Goal: Task Accomplishment & Management: Complete application form

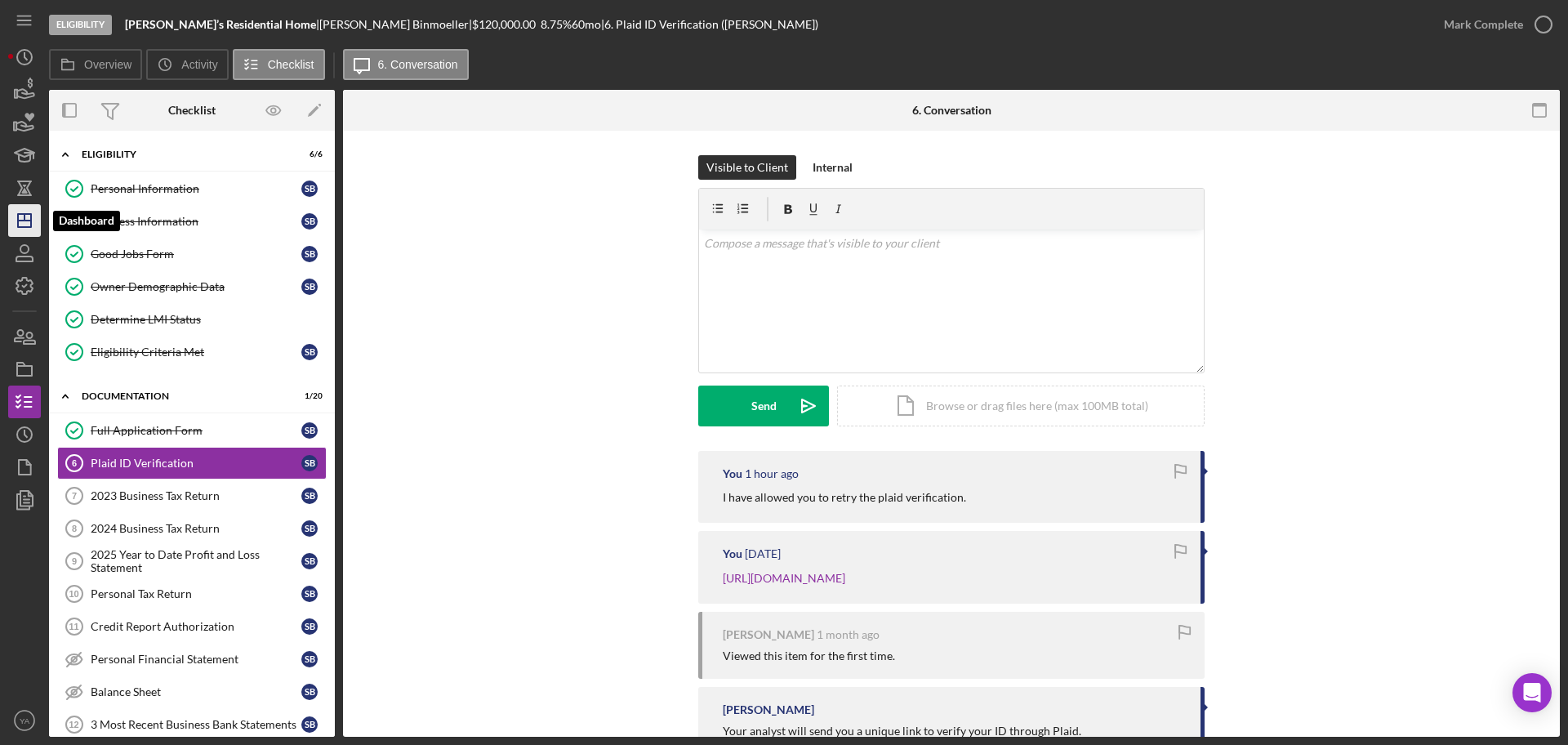
click at [32, 212] on icon "Icon/Dashboard" at bounding box center [24, 220] width 40 height 40
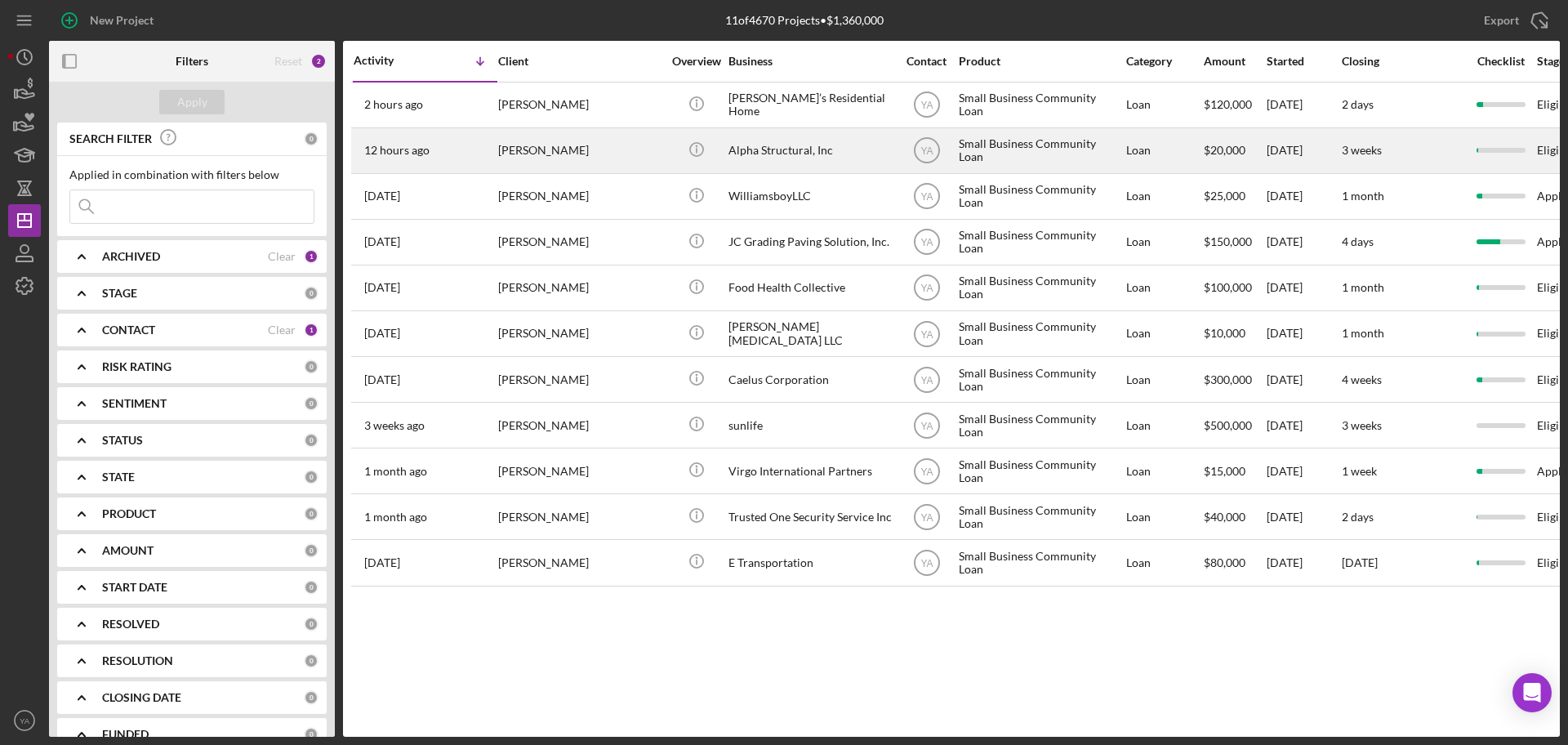
click at [784, 159] on div "Alpha Structural, Inc" at bounding box center [810, 150] width 164 height 43
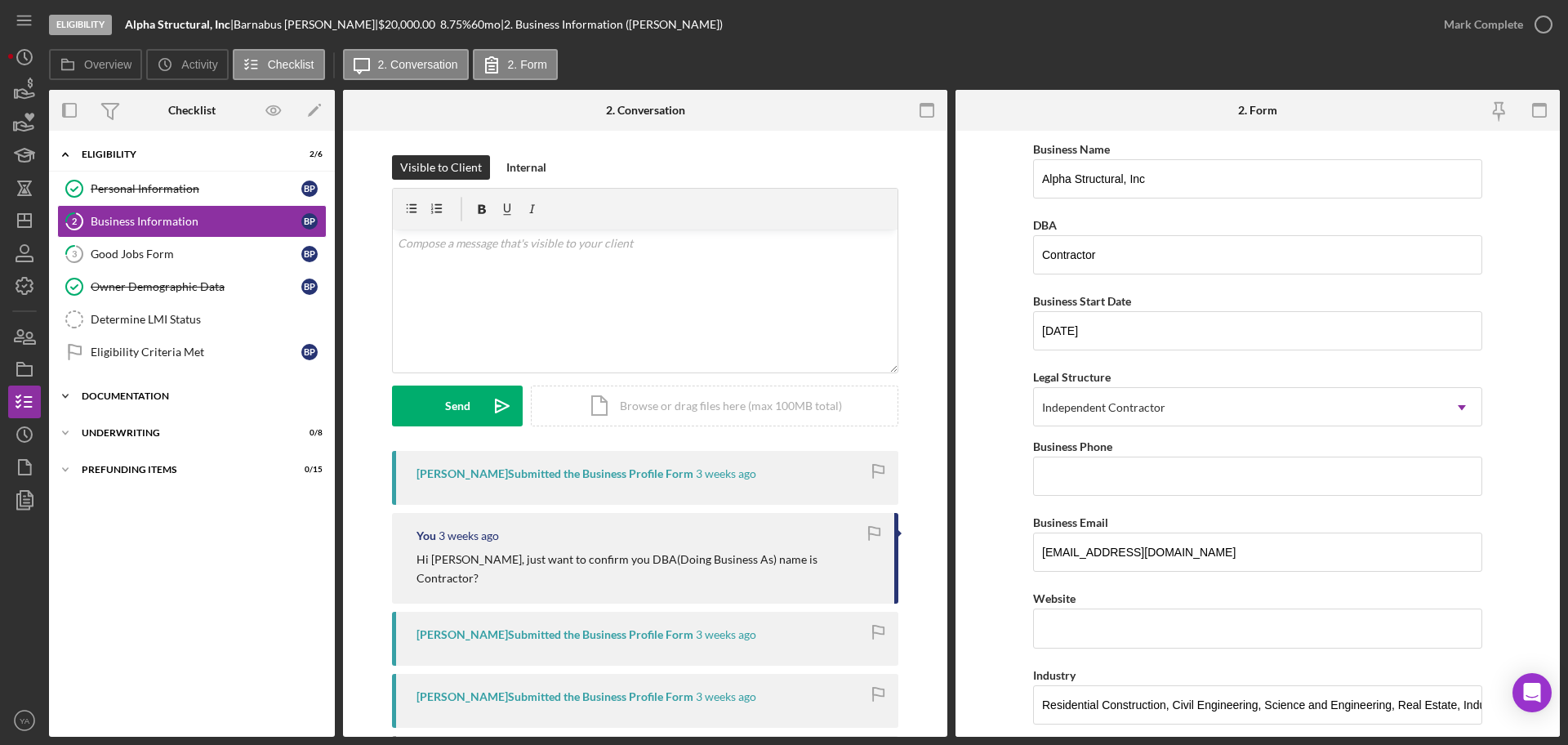
click at [147, 386] on div "Icon/Expander Documentation 0 / 20" at bounding box center [192, 397] width 286 height 33
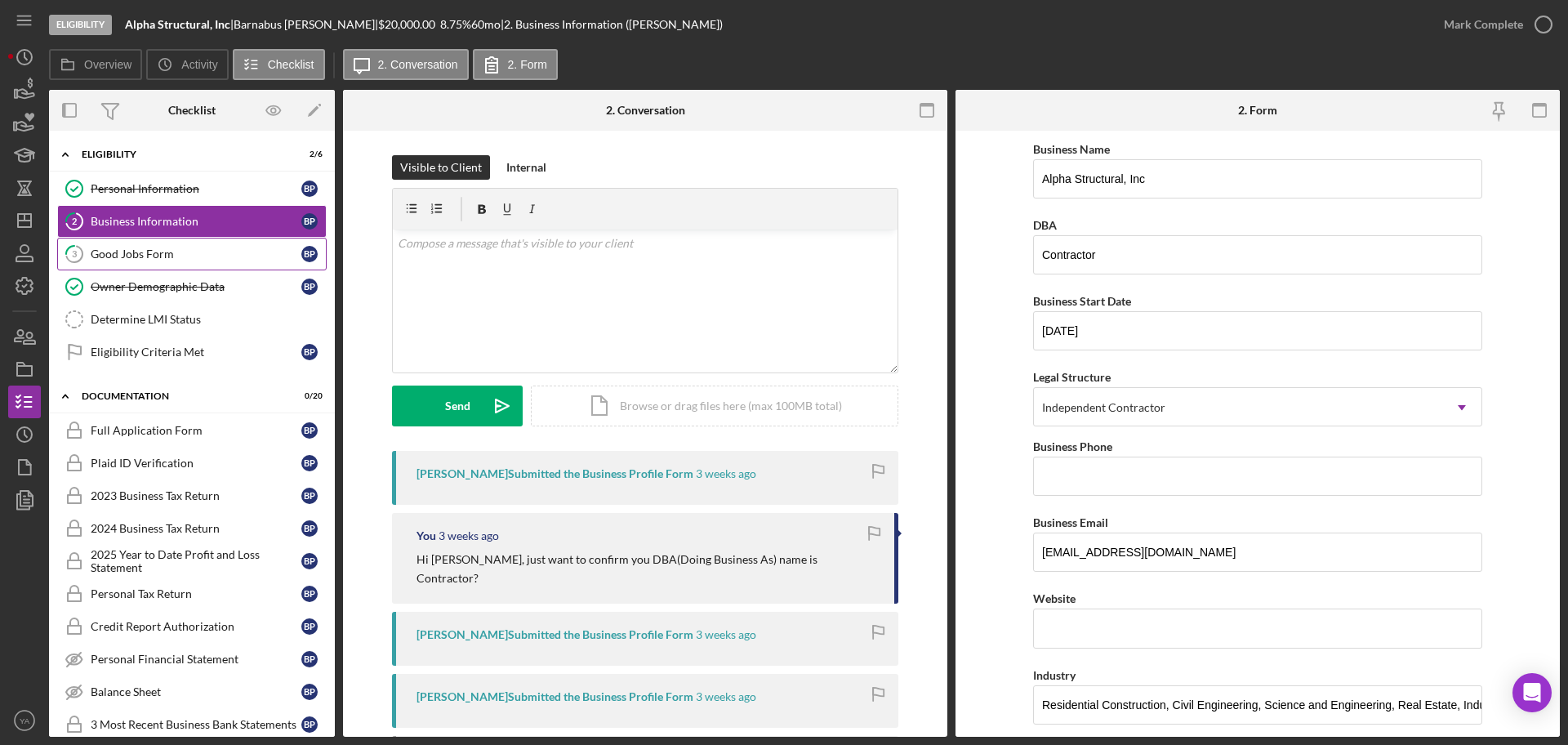
click at [181, 253] on div "Good Jobs Form" at bounding box center [195, 254] width 211 height 13
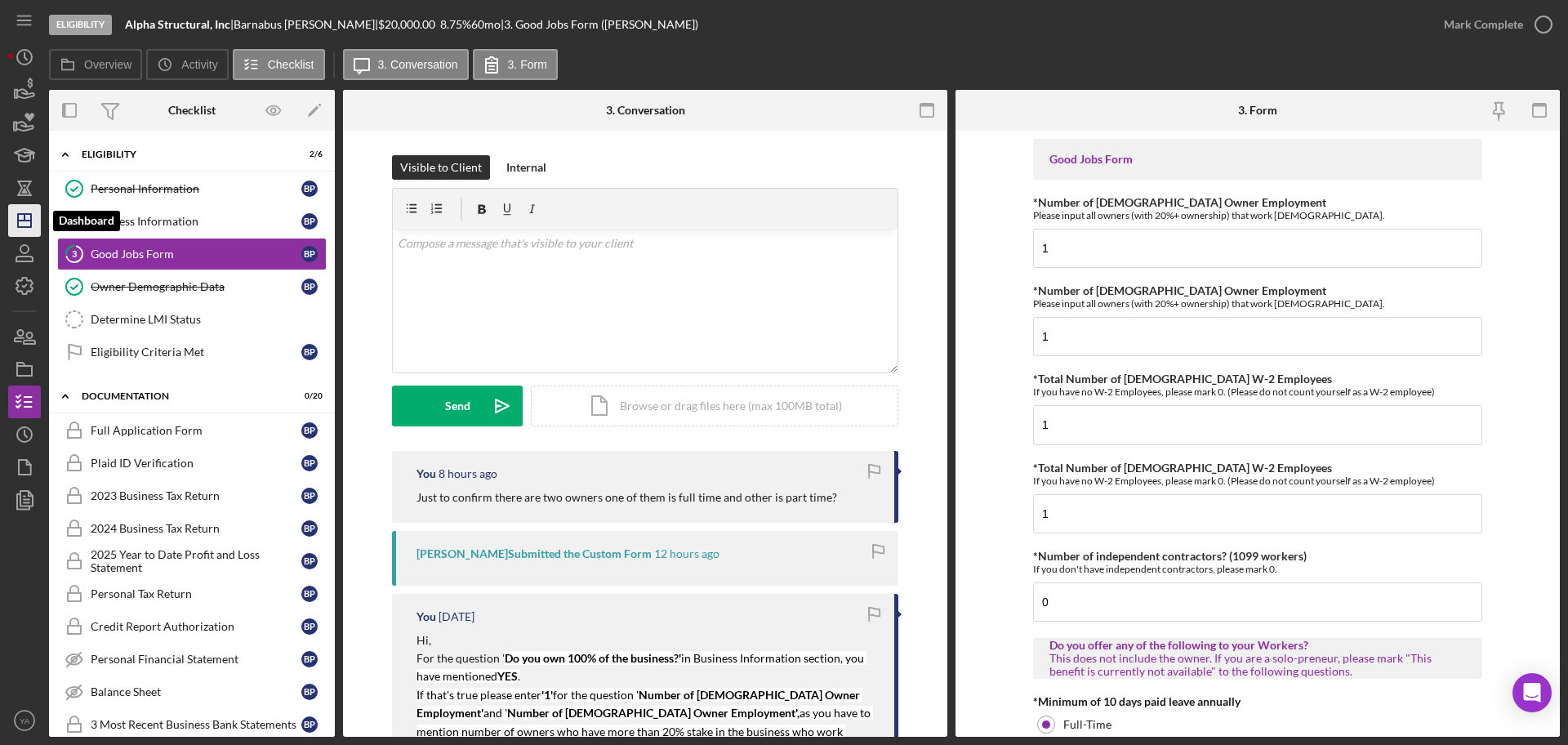
click at [13, 217] on icon "Icon/Dashboard" at bounding box center [24, 220] width 40 height 40
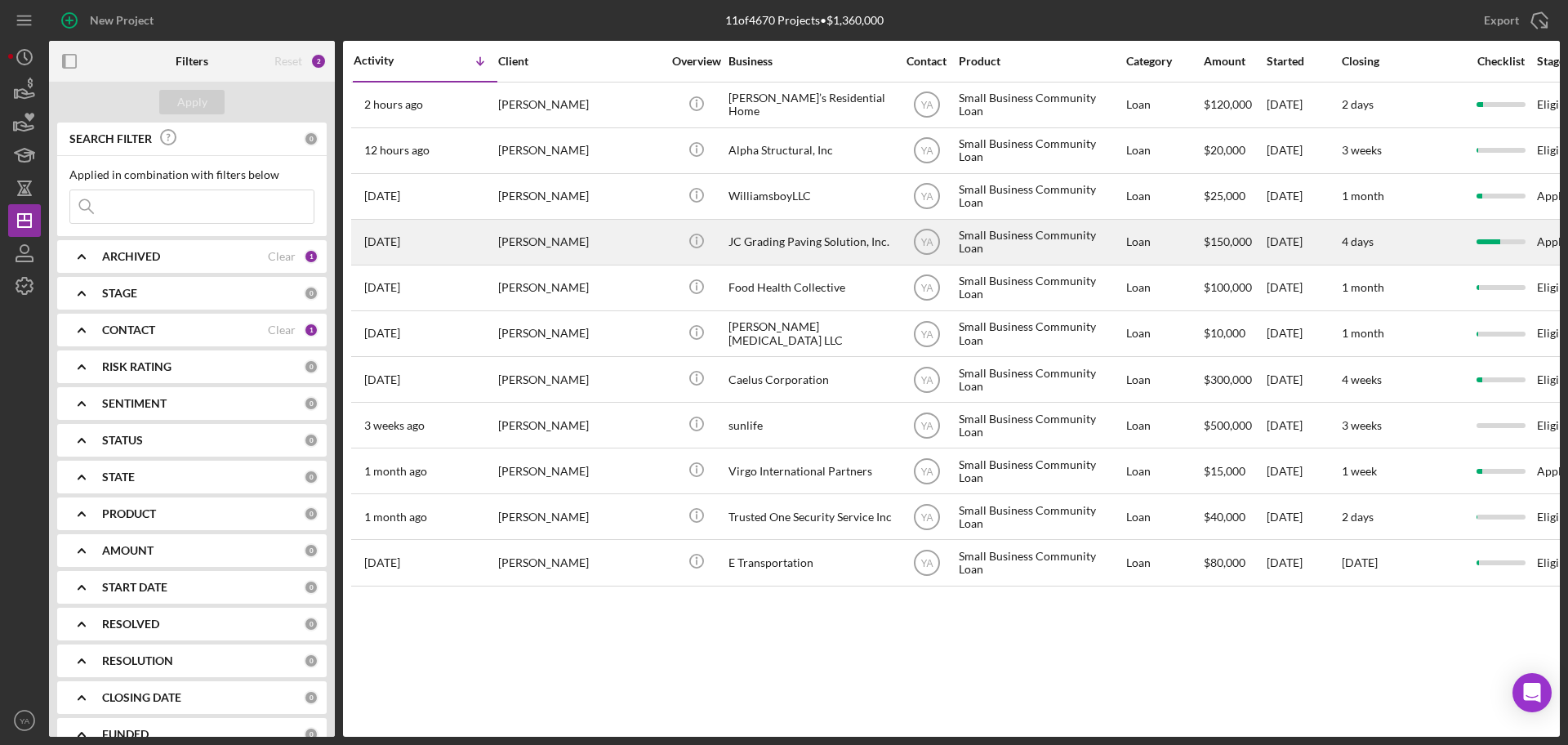
click at [581, 250] on div "[PERSON_NAME]" at bounding box center [580, 242] width 164 height 43
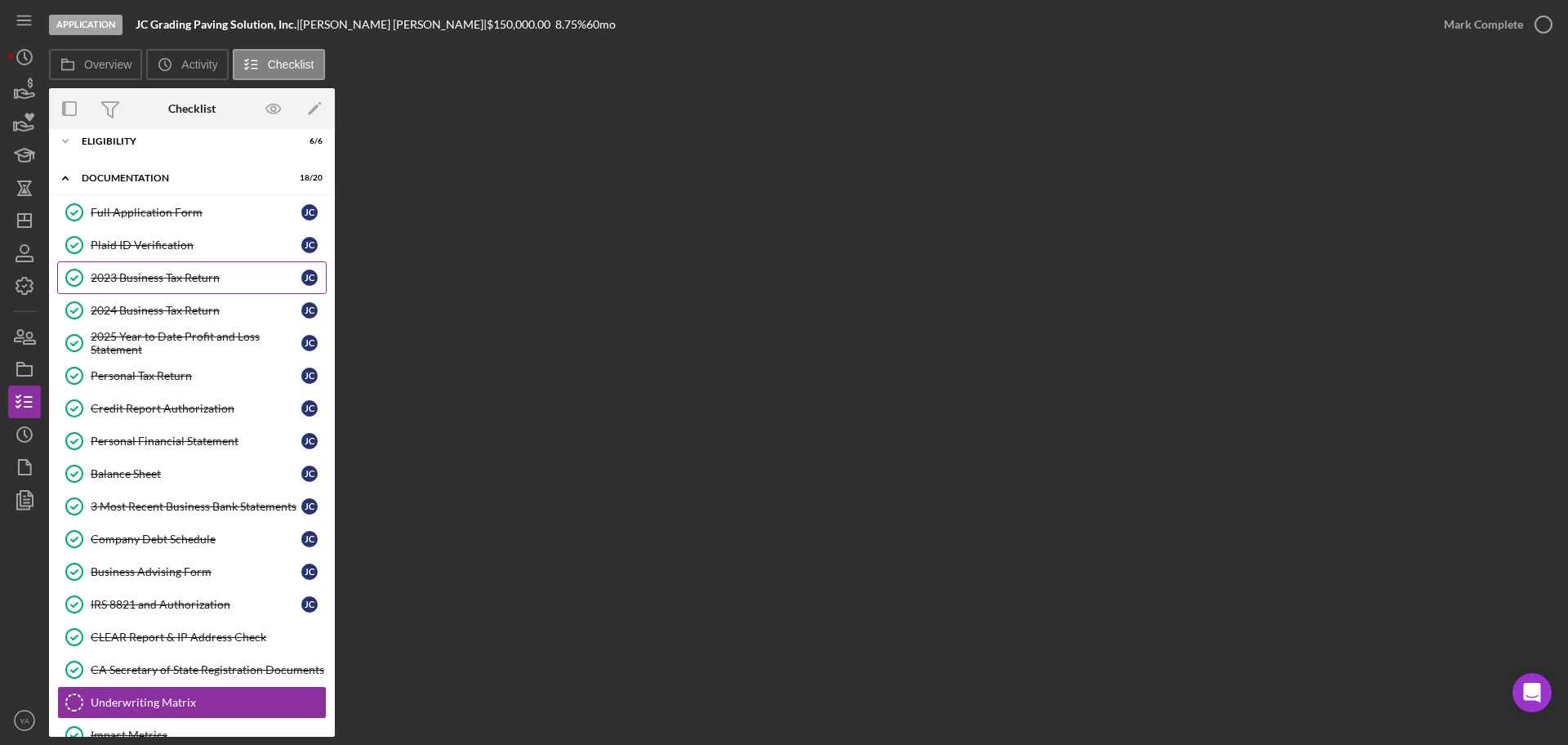
scroll to position [10, 0]
click at [159, 276] on div "2023 Business Tax Return" at bounding box center [195, 279] width 211 height 13
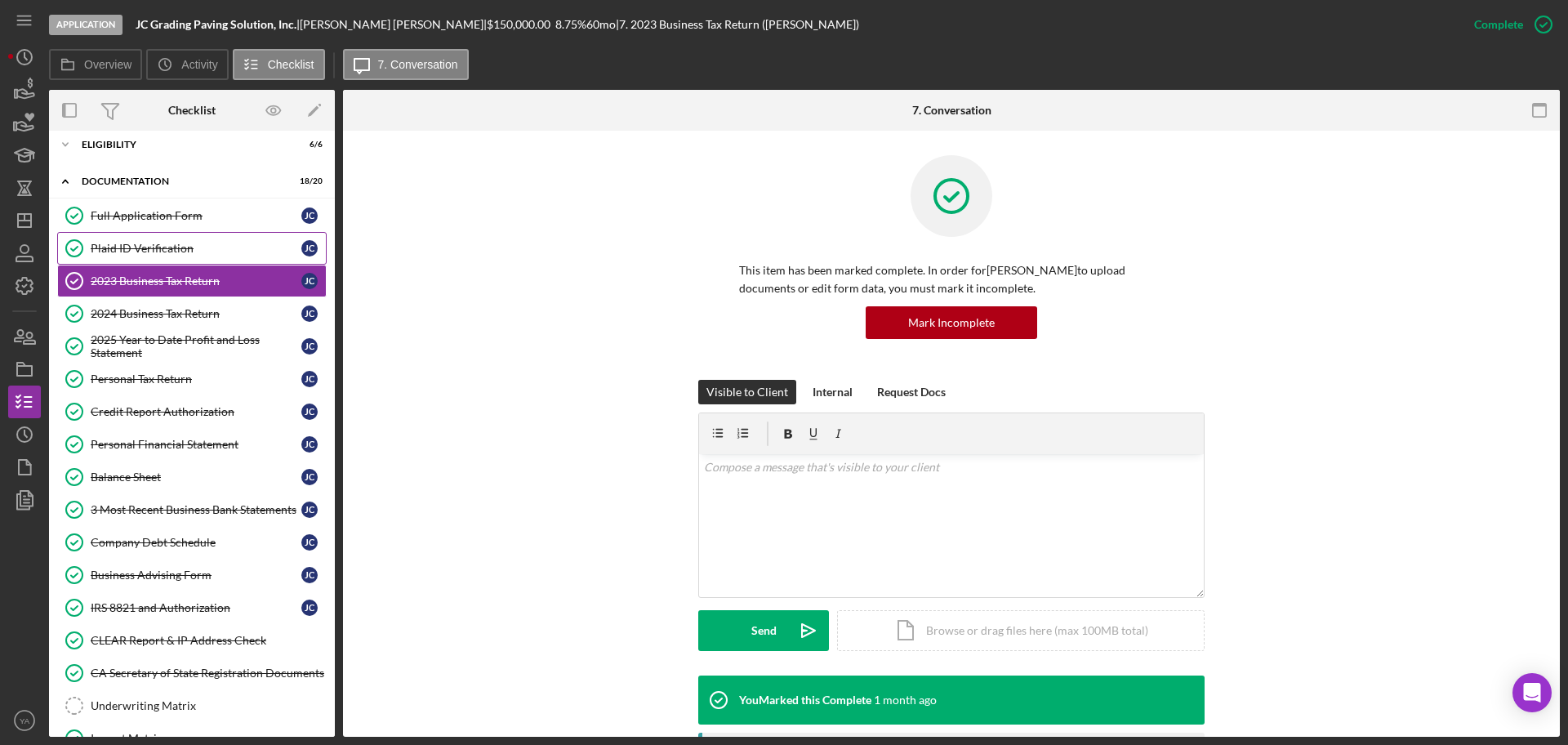
click at [165, 248] on div "Plaid ID Verification" at bounding box center [195, 248] width 211 height 13
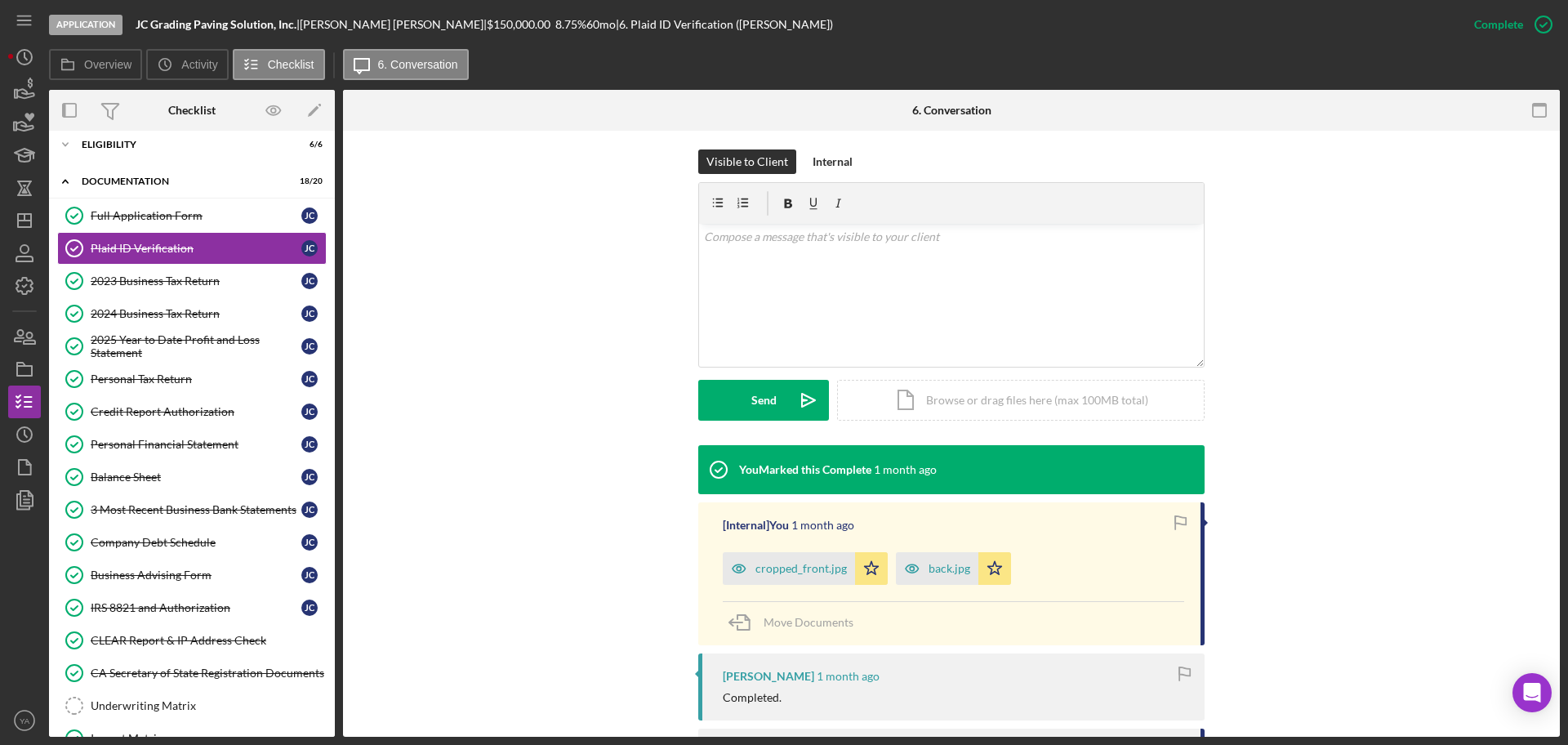
scroll to position [510, 0]
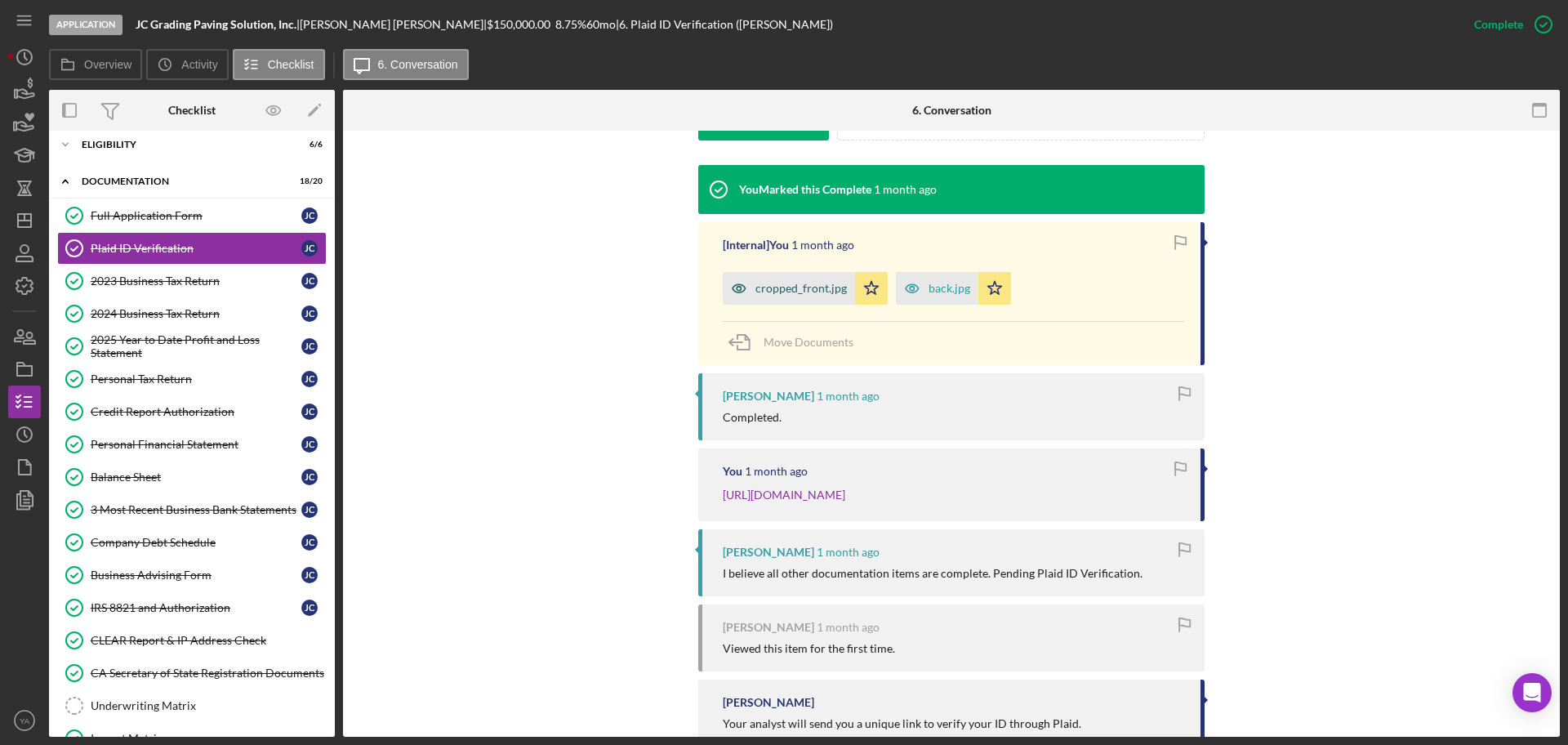
click at [797, 294] on div "cropped_front.jpg" at bounding box center [801, 289] width 91 height 13
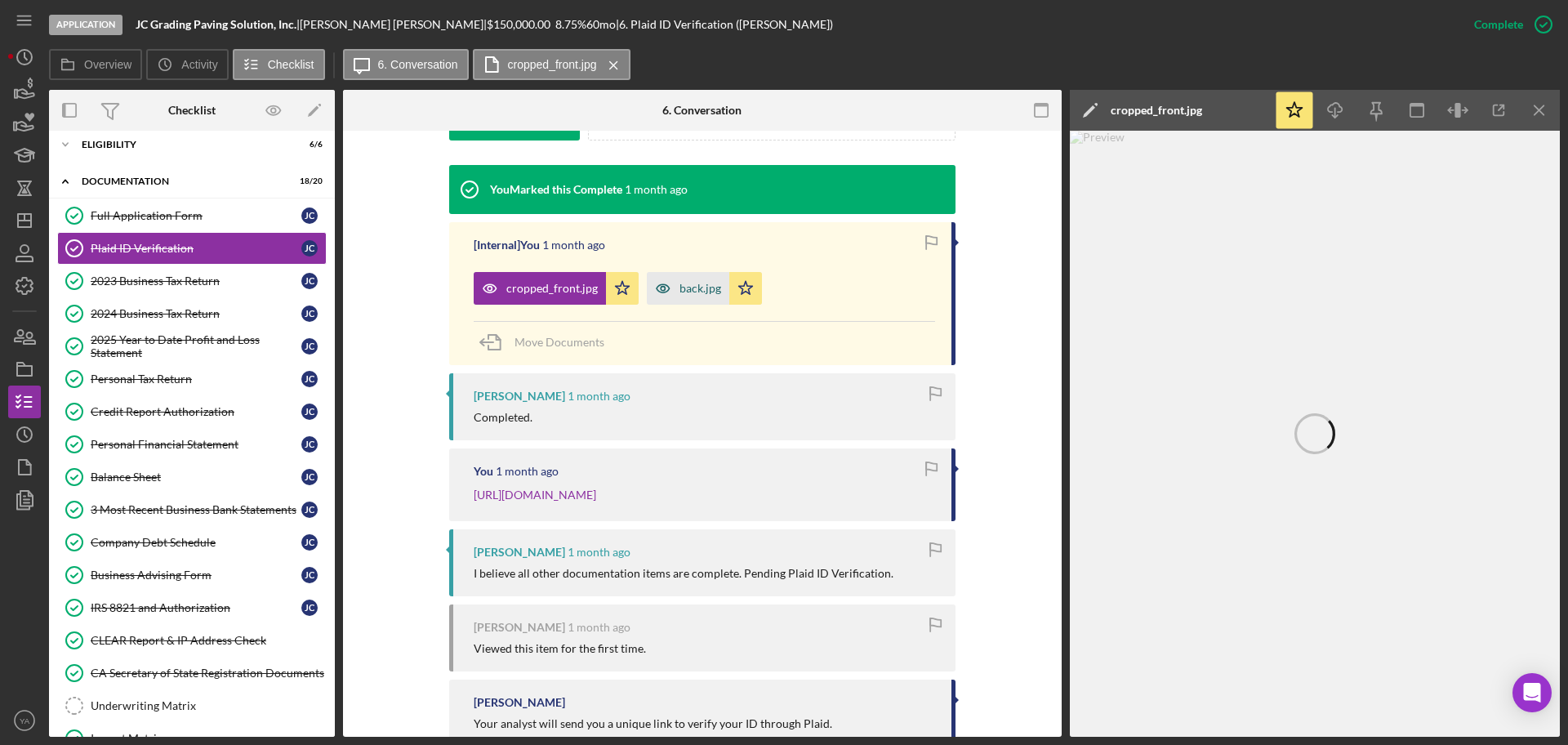
click at [694, 294] on div "back.jpg" at bounding box center [700, 289] width 41 height 13
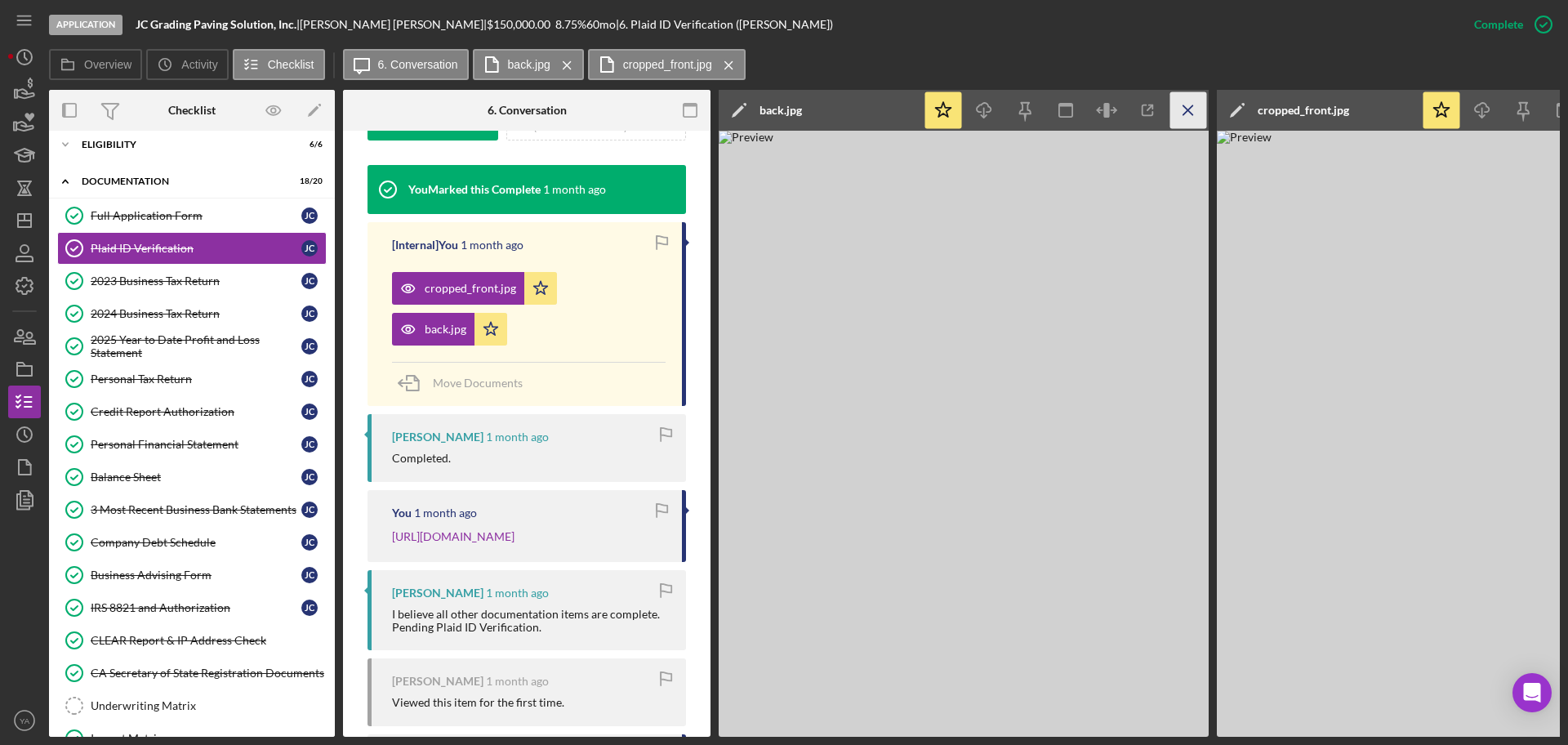
click at [1189, 105] on icon "Icon/Menu Close" at bounding box center [1189, 111] width 37 height 37
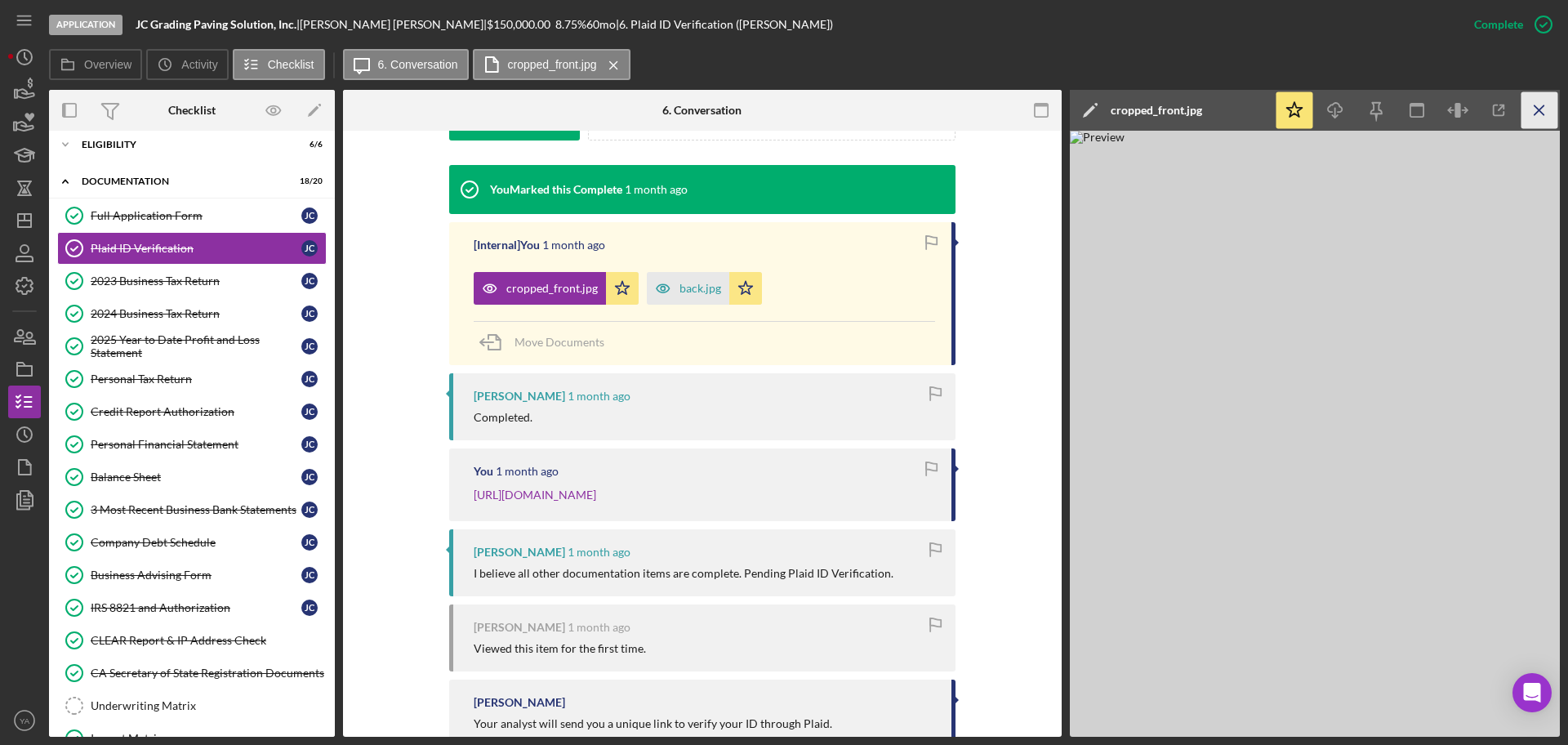
click at [1547, 117] on icon "Icon/Menu Close" at bounding box center [1540, 111] width 37 height 37
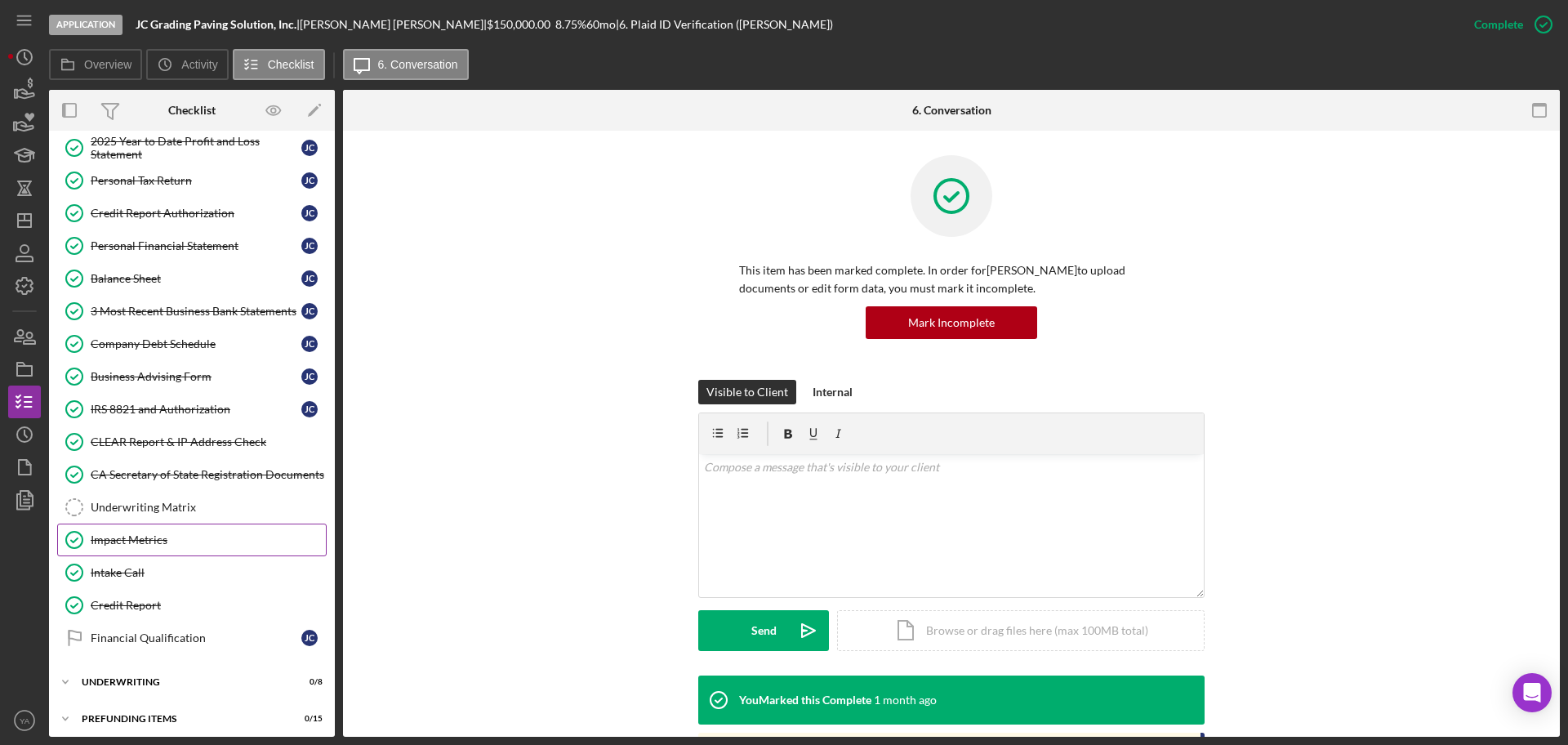
scroll to position [216, 0]
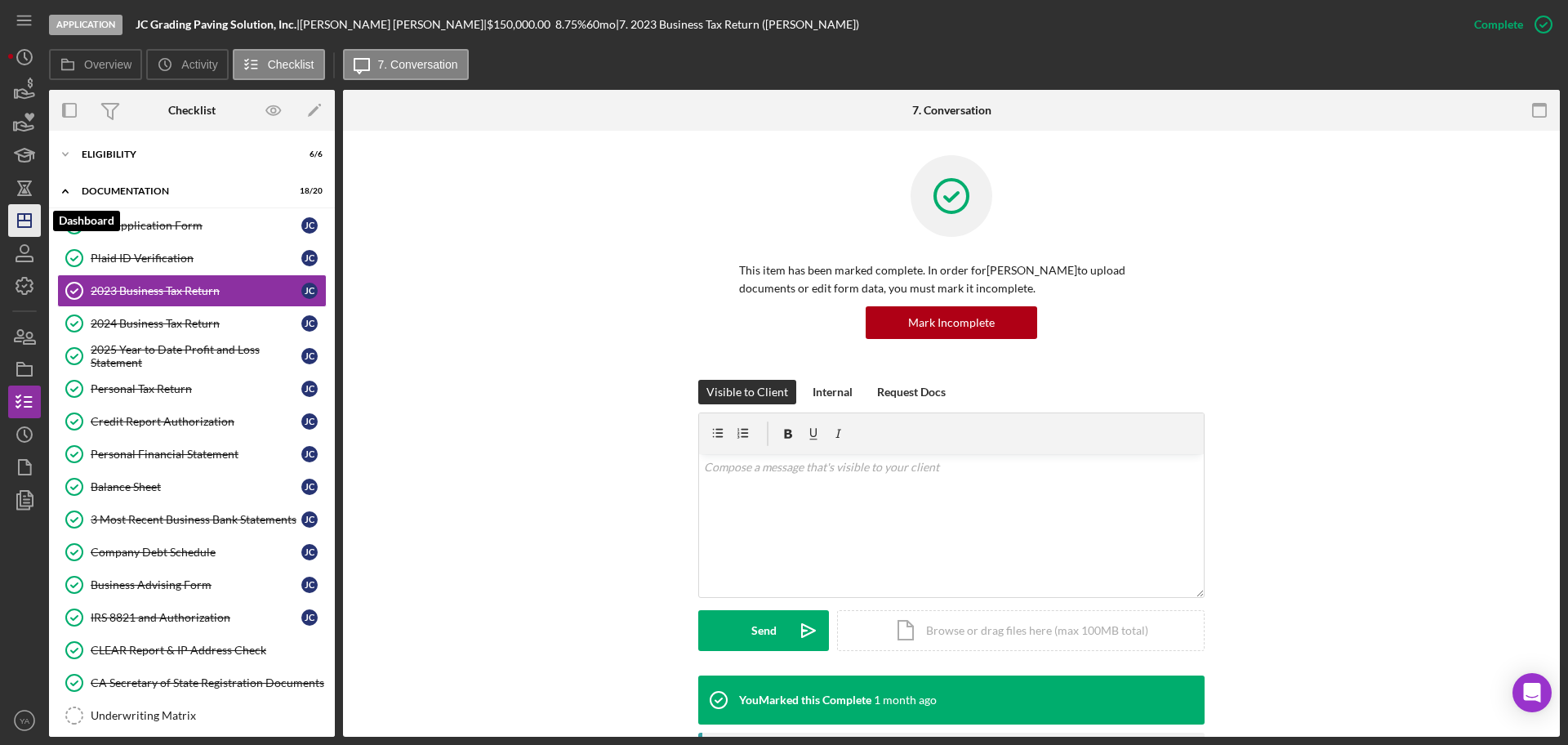
click at [26, 218] on icon "Icon/Dashboard" at bounding box center [24, 220] width 40 height 40
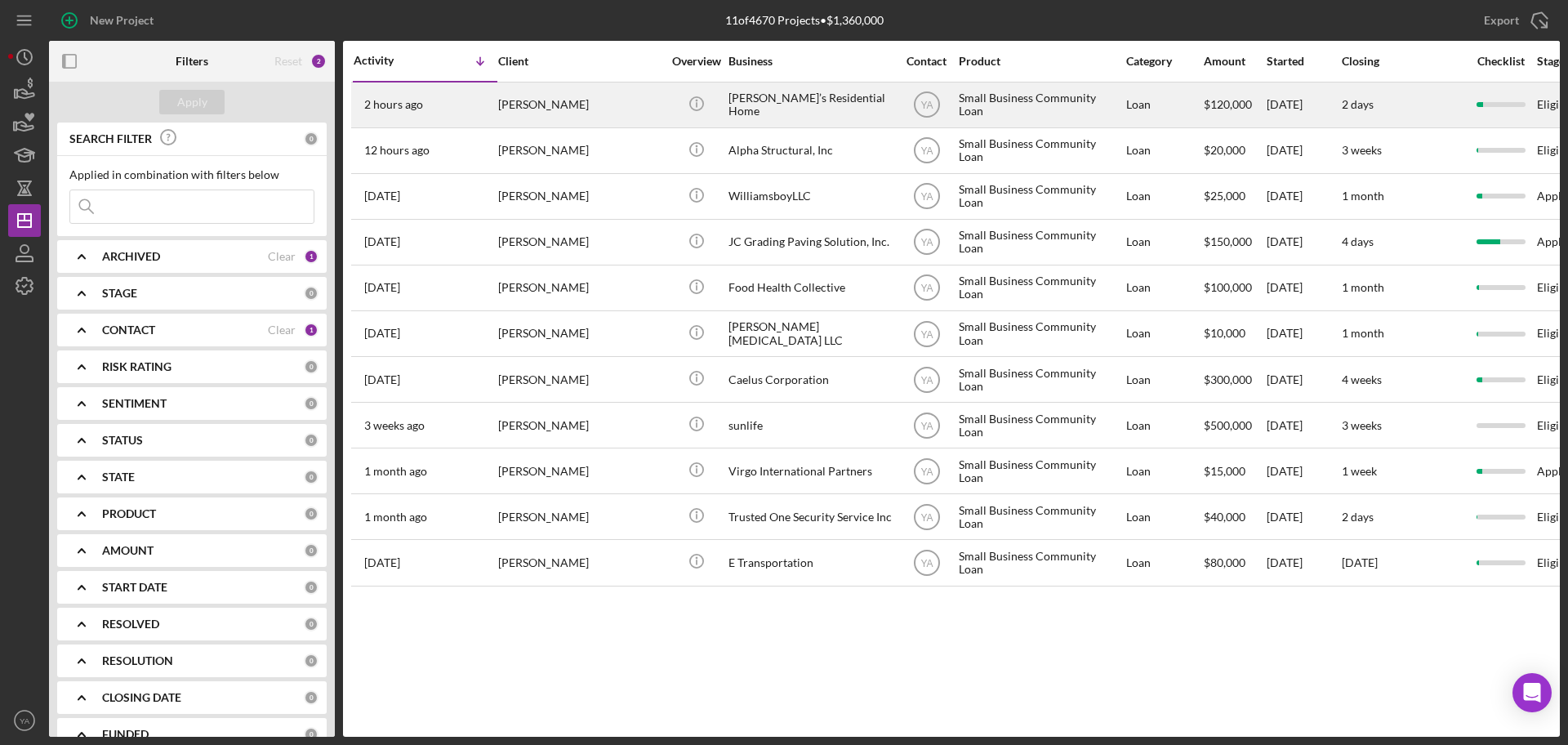
click at [773, 111] on div "[PERSON_NAME]’s Residential Home" at bounding box center [810, 105] width 164 height 43
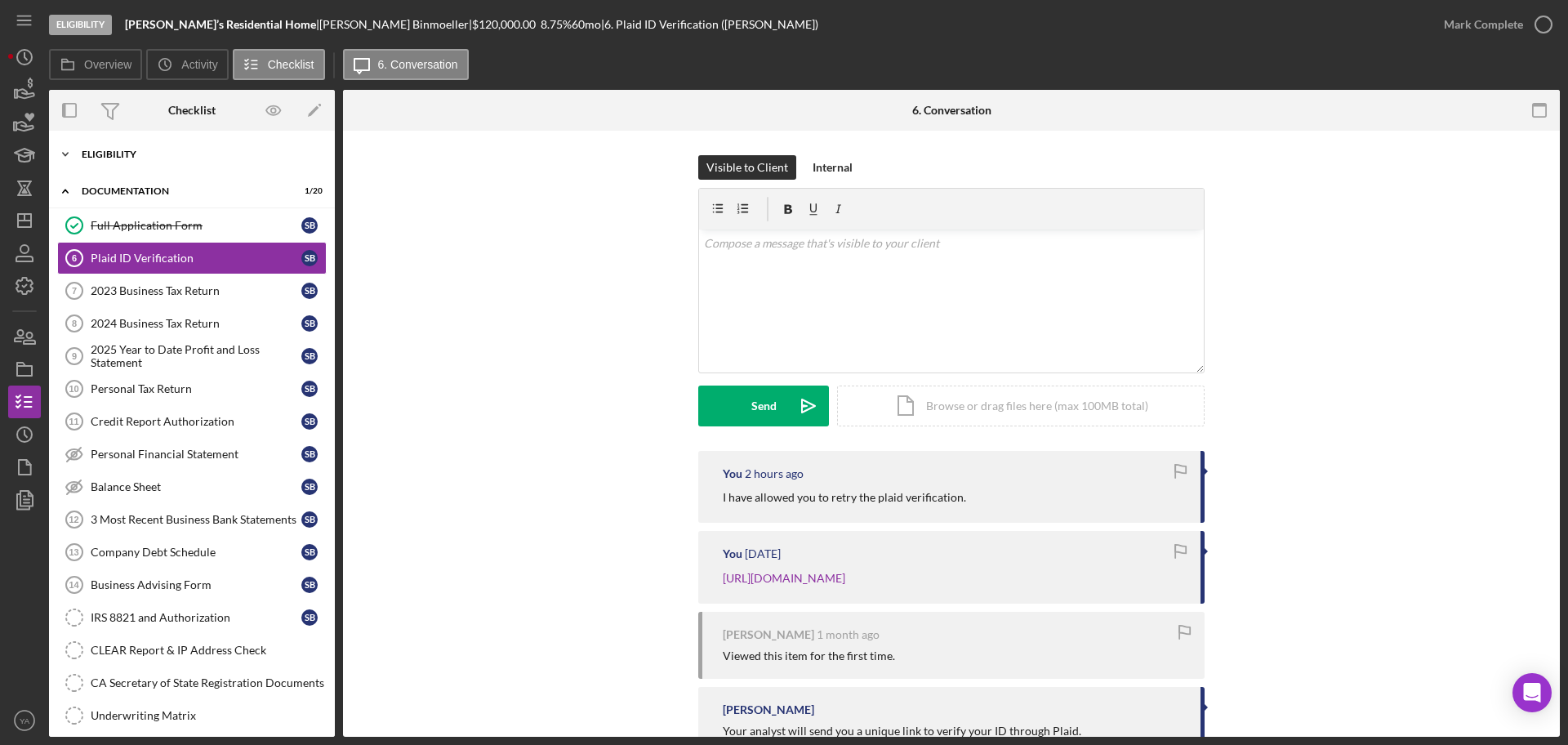
click at [190, 163] on div "Icon/Expander Eligibility 6 / 6" at bounding box center [192, 154] width 286 height 33
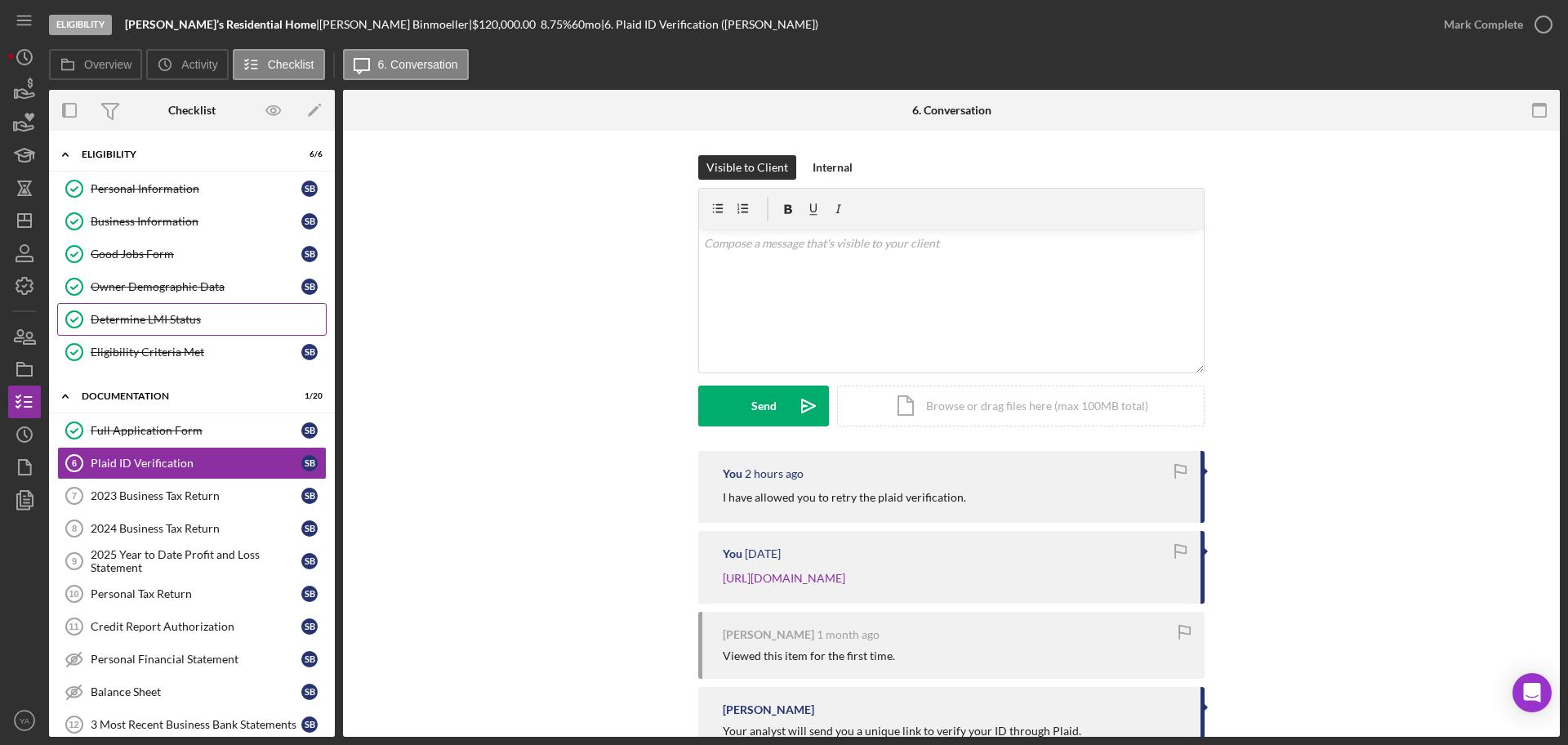
click at [179, 309] on link "Determine LMI Status Determine LMI Status" at bounding box center [192, 320] width 270 height 33
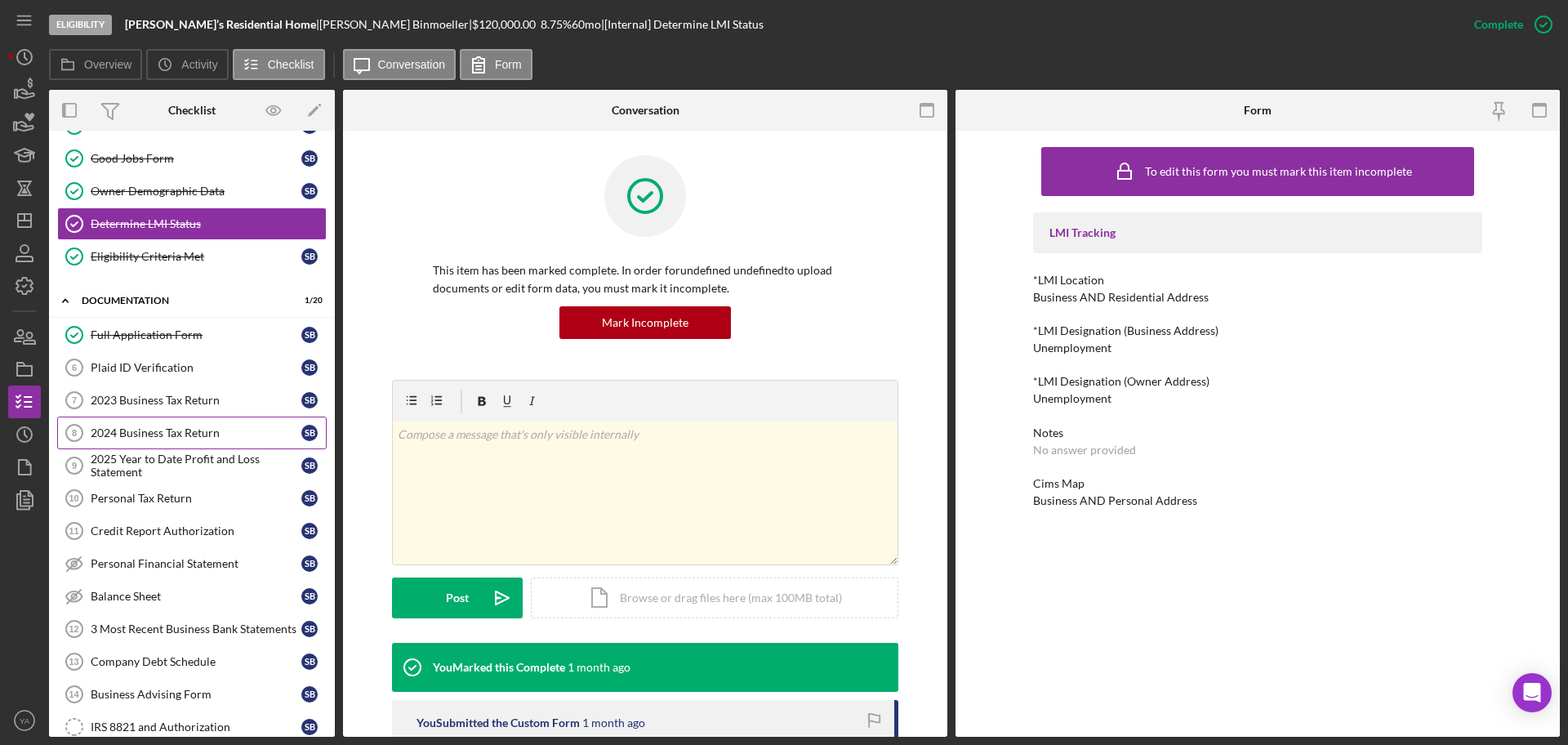
scroll to position [204, 0]
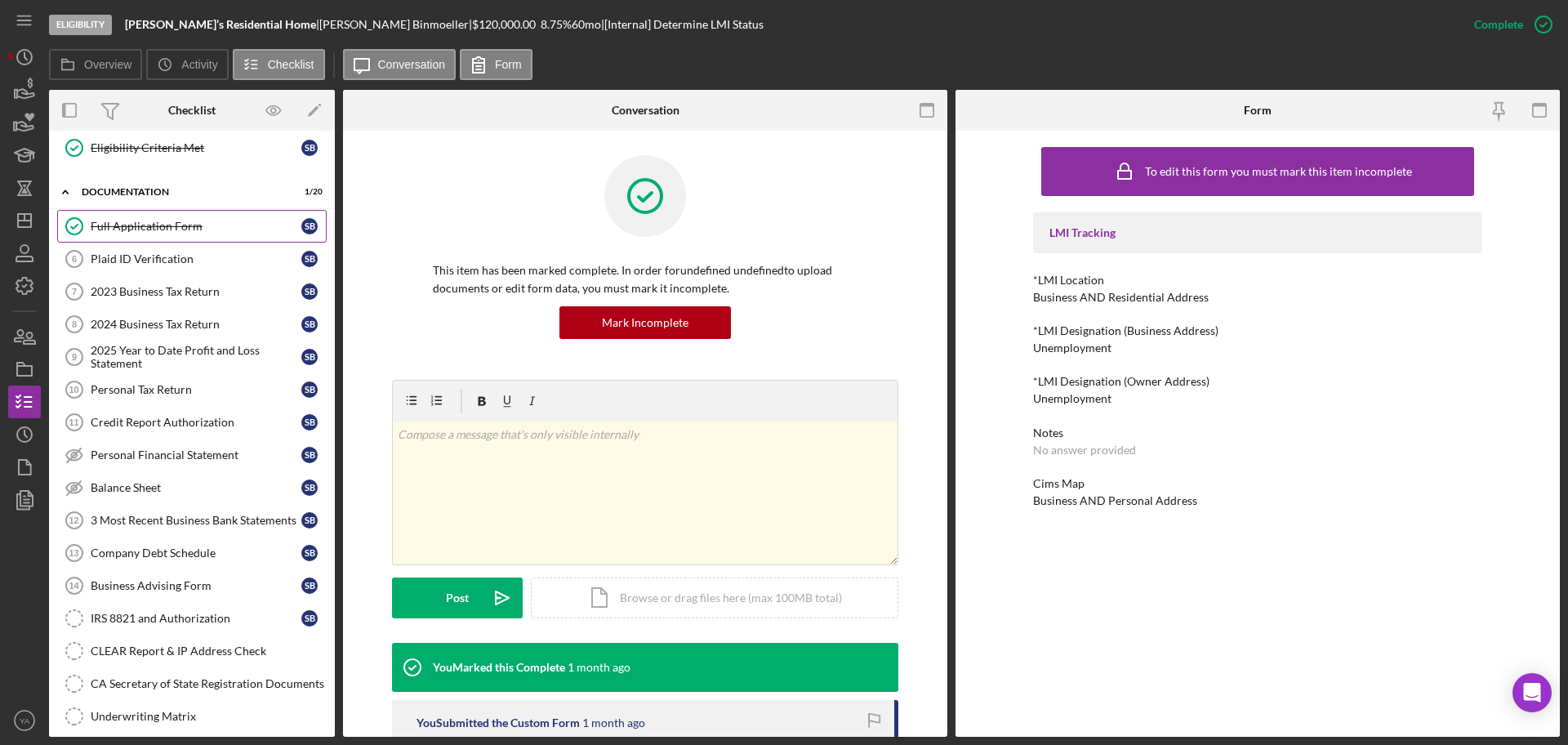
click at [169, 235] on link "Full Application Form Full Application Form S B" at bounding box center [192, 226] width 270 height 33
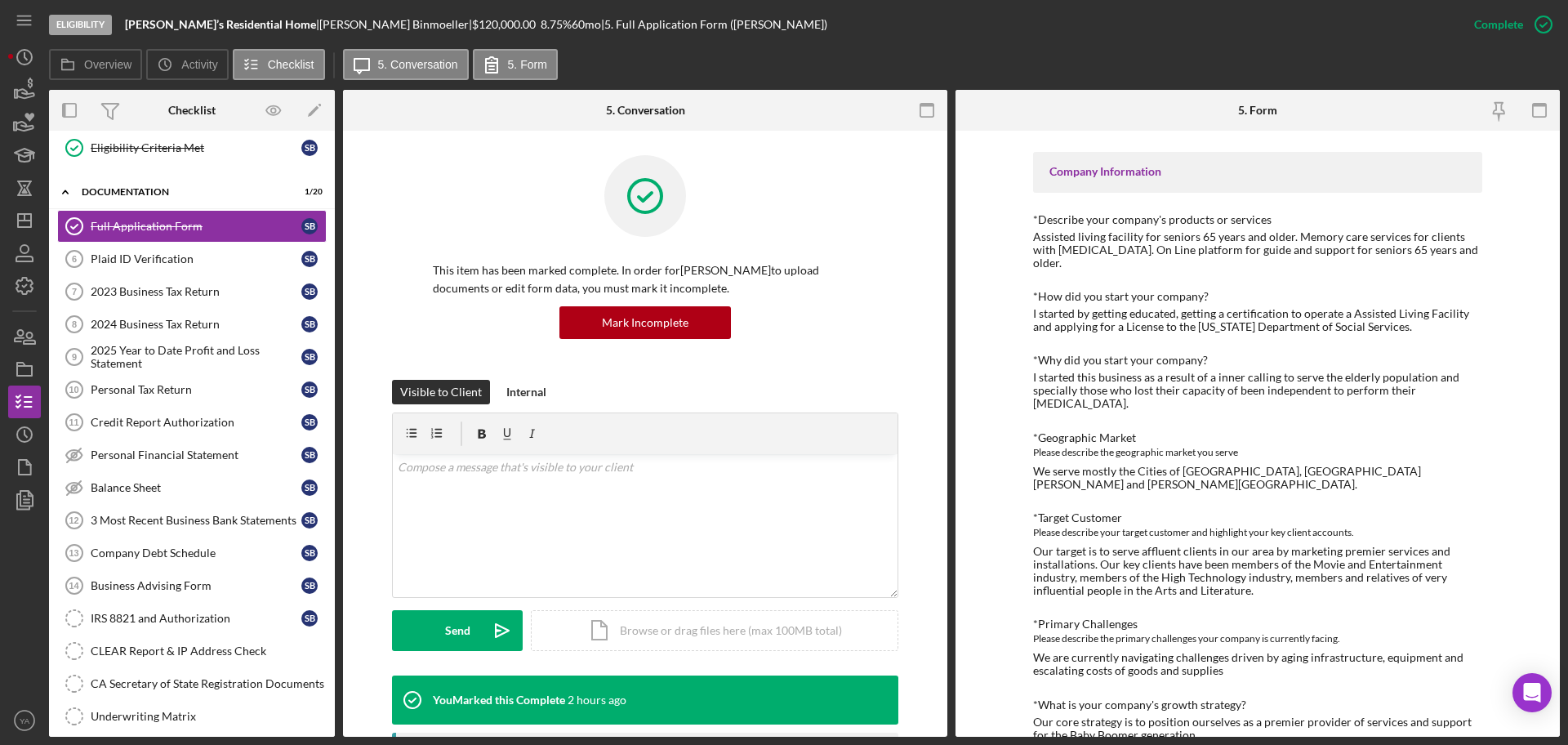
scroll to position [510, 0]
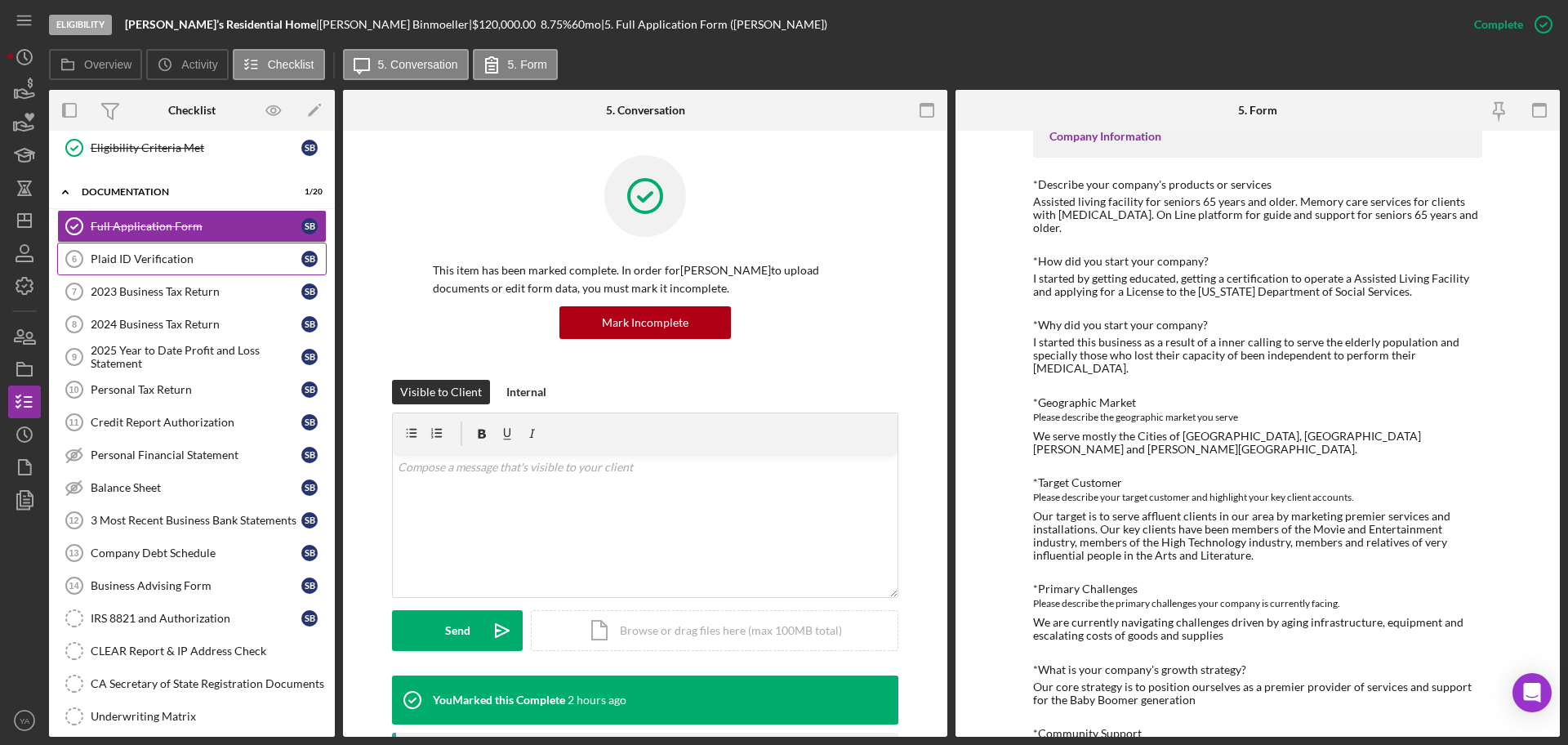
click at [211, 251] on link "Plaid ID Verification 6 Plaid ID Verification S B" at bounding box center [192, 259] width 270 height 33
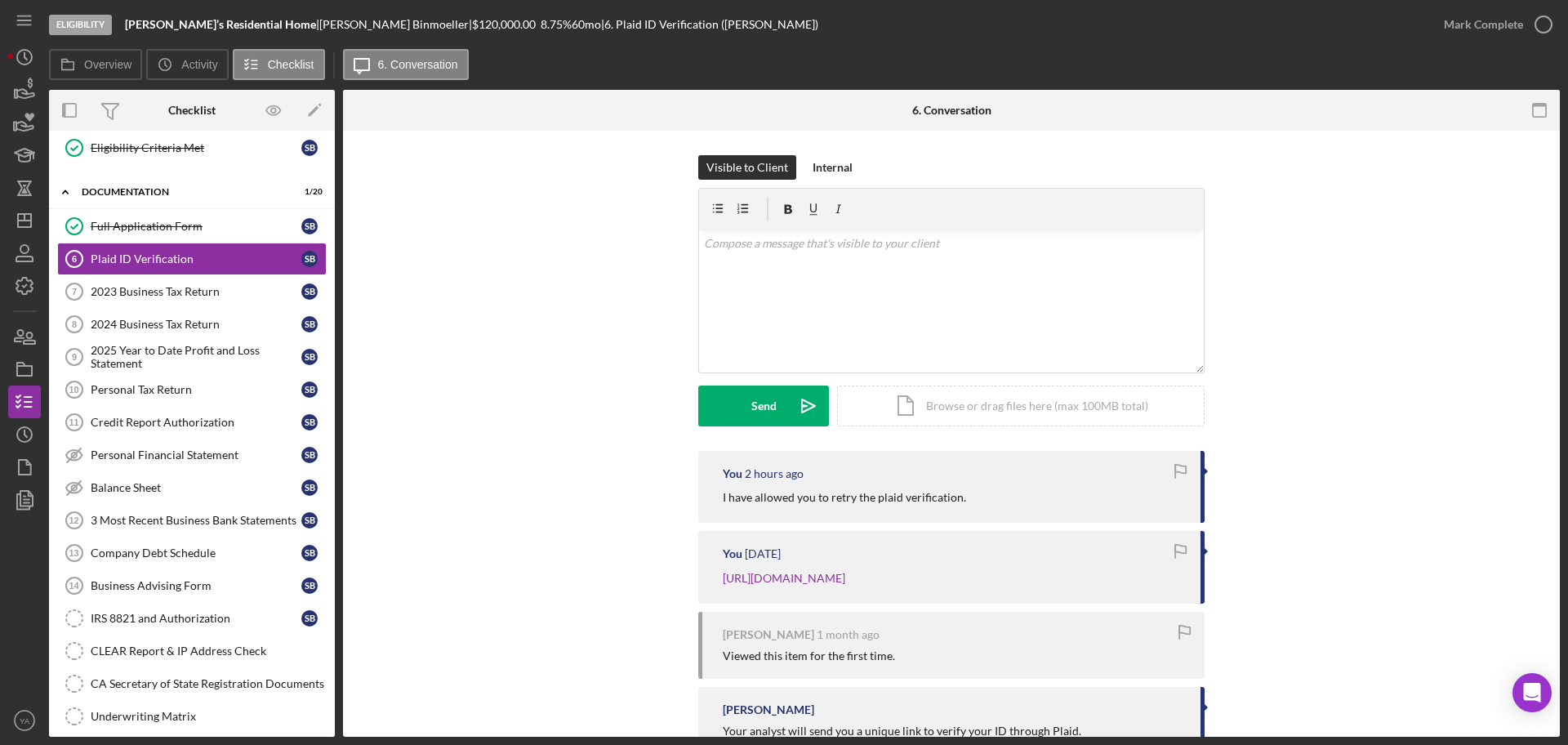
scroll to position [73, 0]
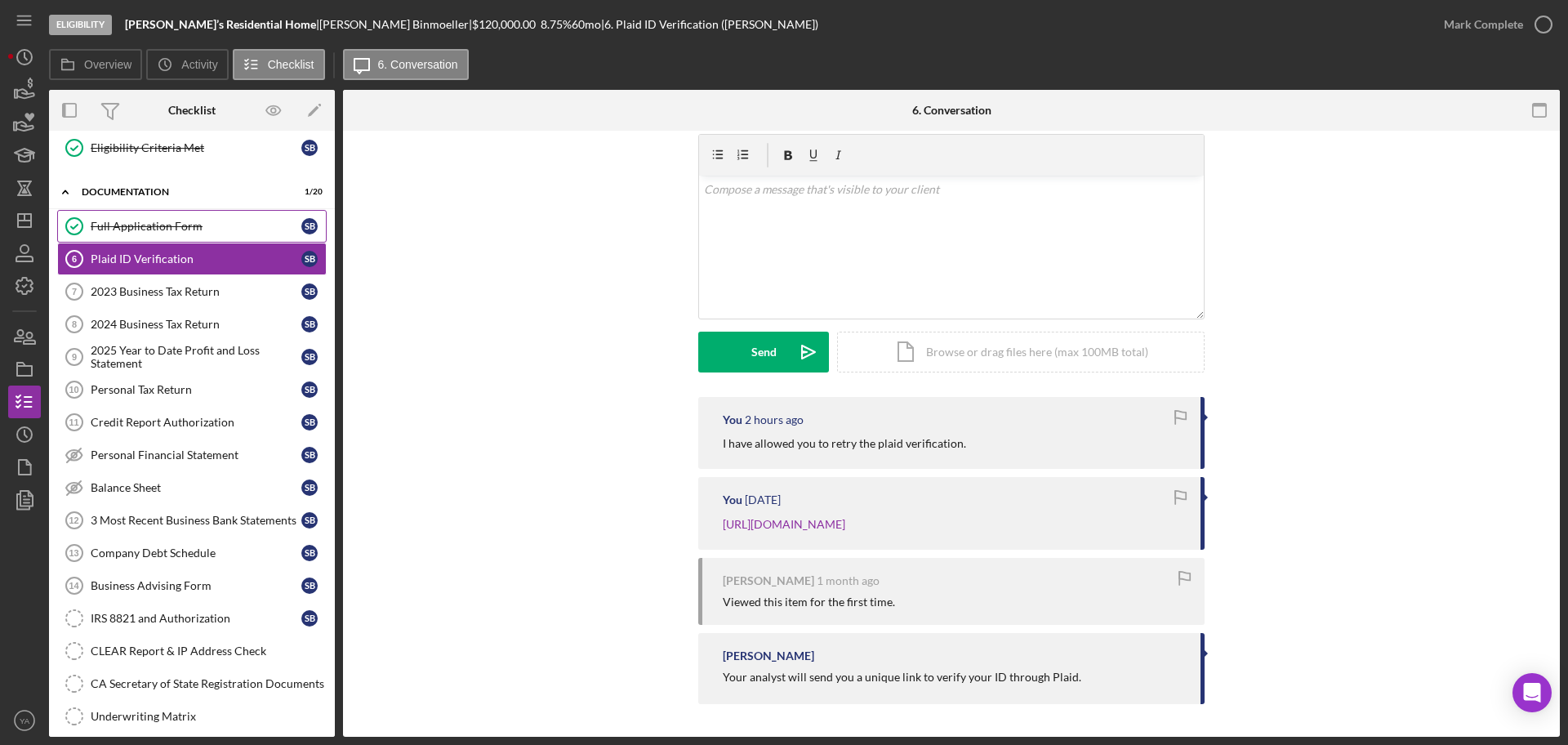
click at [230, 231] on div "Full Application Form" at bounding box center [195, 226] width 211 height 13
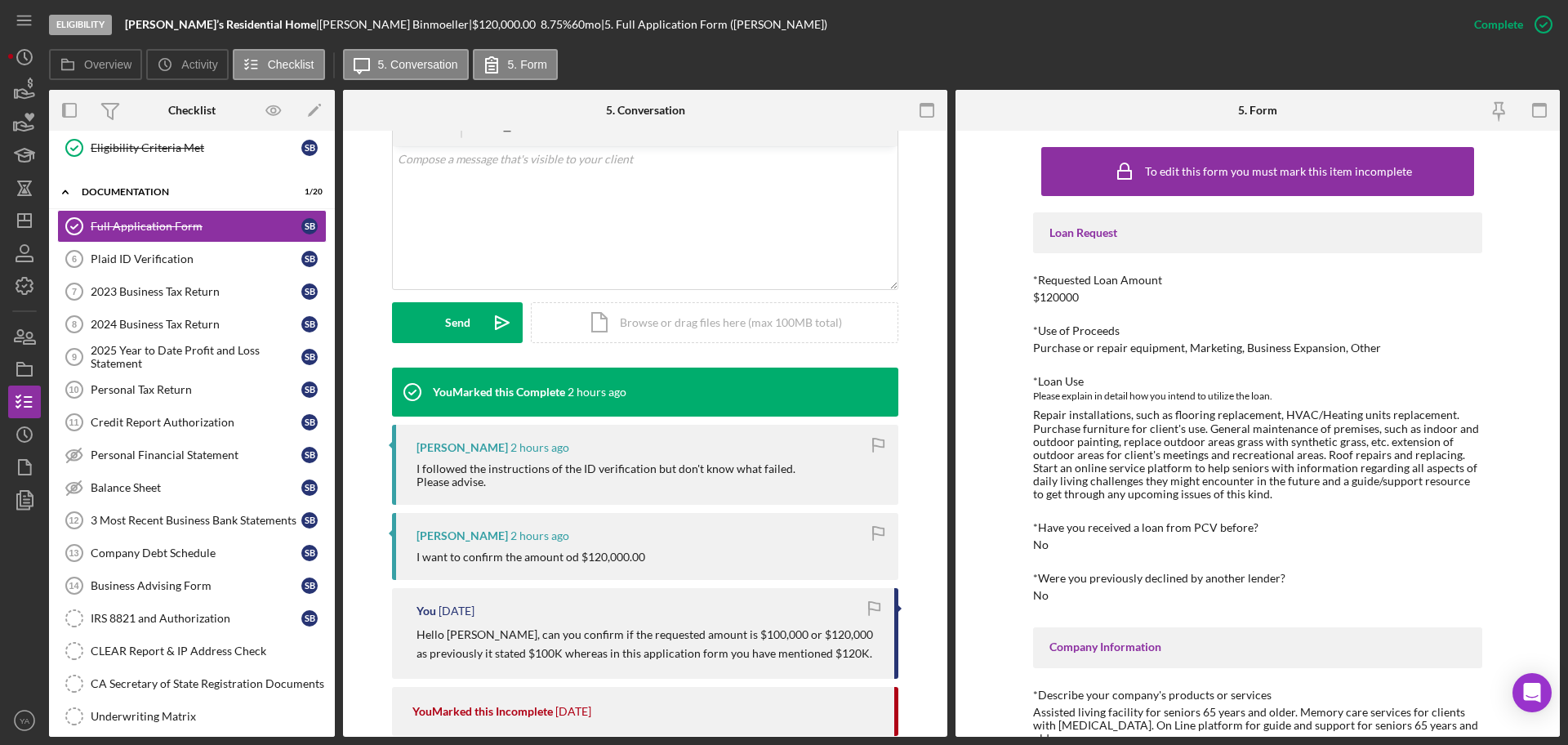
scroll to position [306, 0]
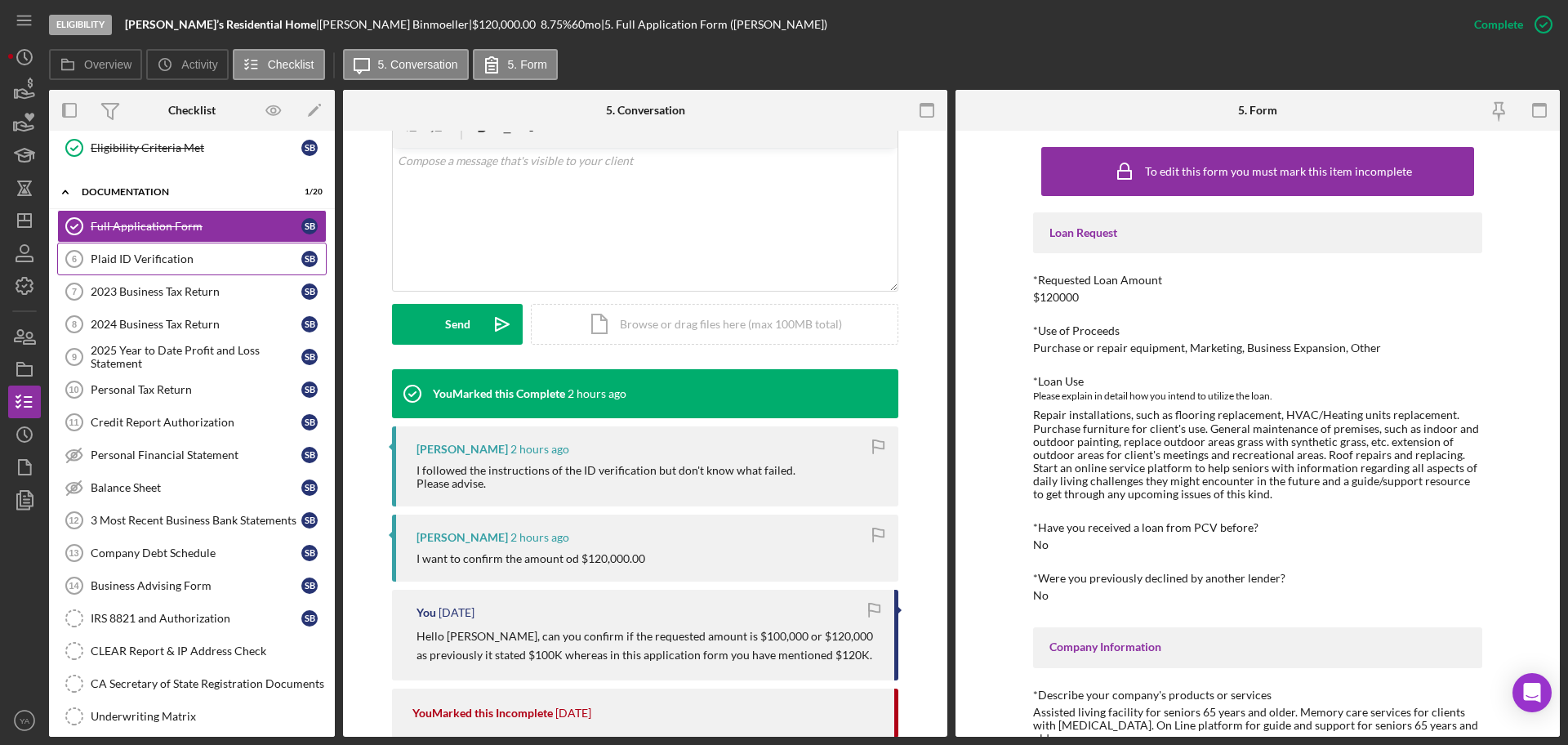
click at [174, 264] on div "Plaid ID Verification" at bounding box center [195, 259] width 211 height 13
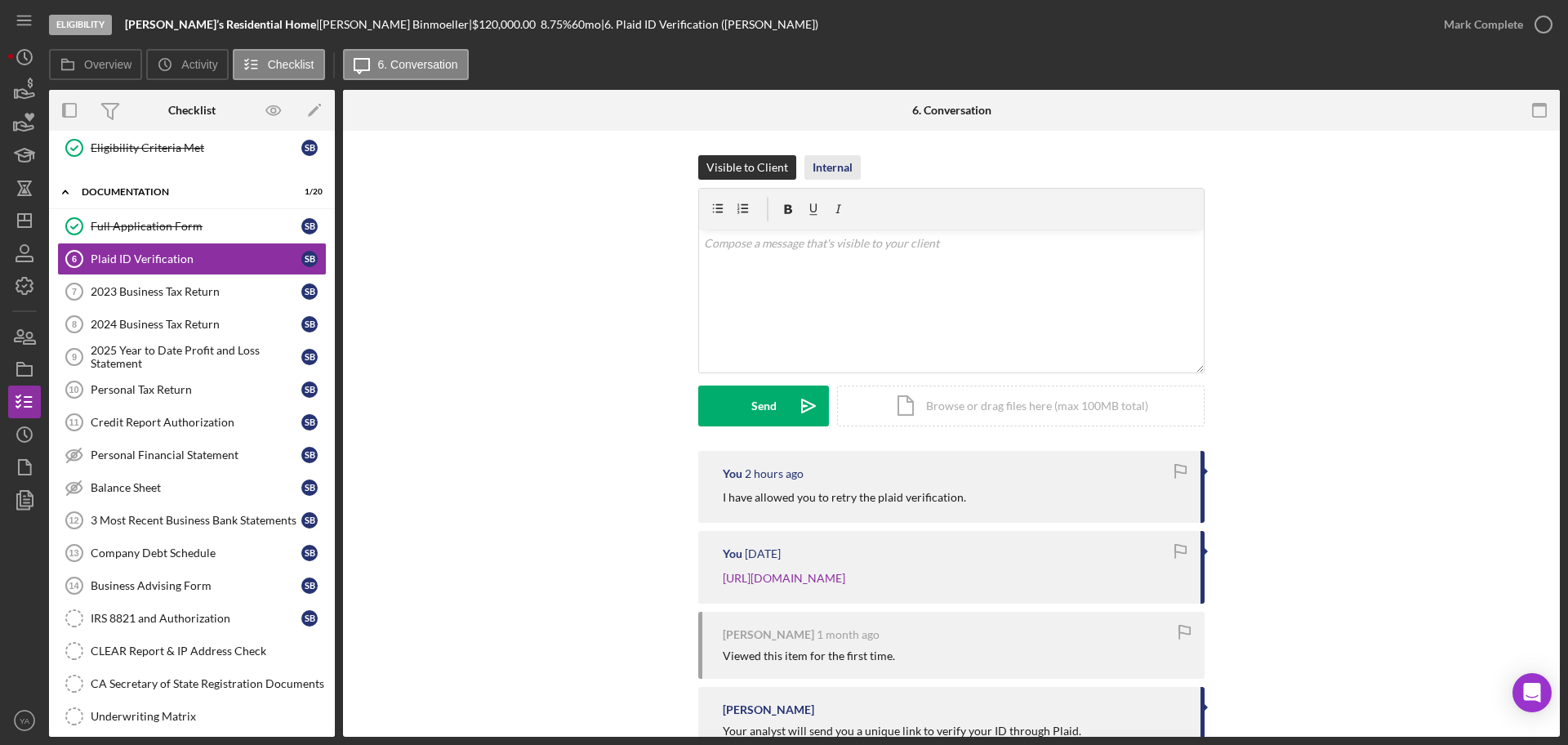
click at [831, 161] on div "Internal" at bounding box center [833, 167] width 40 height 24
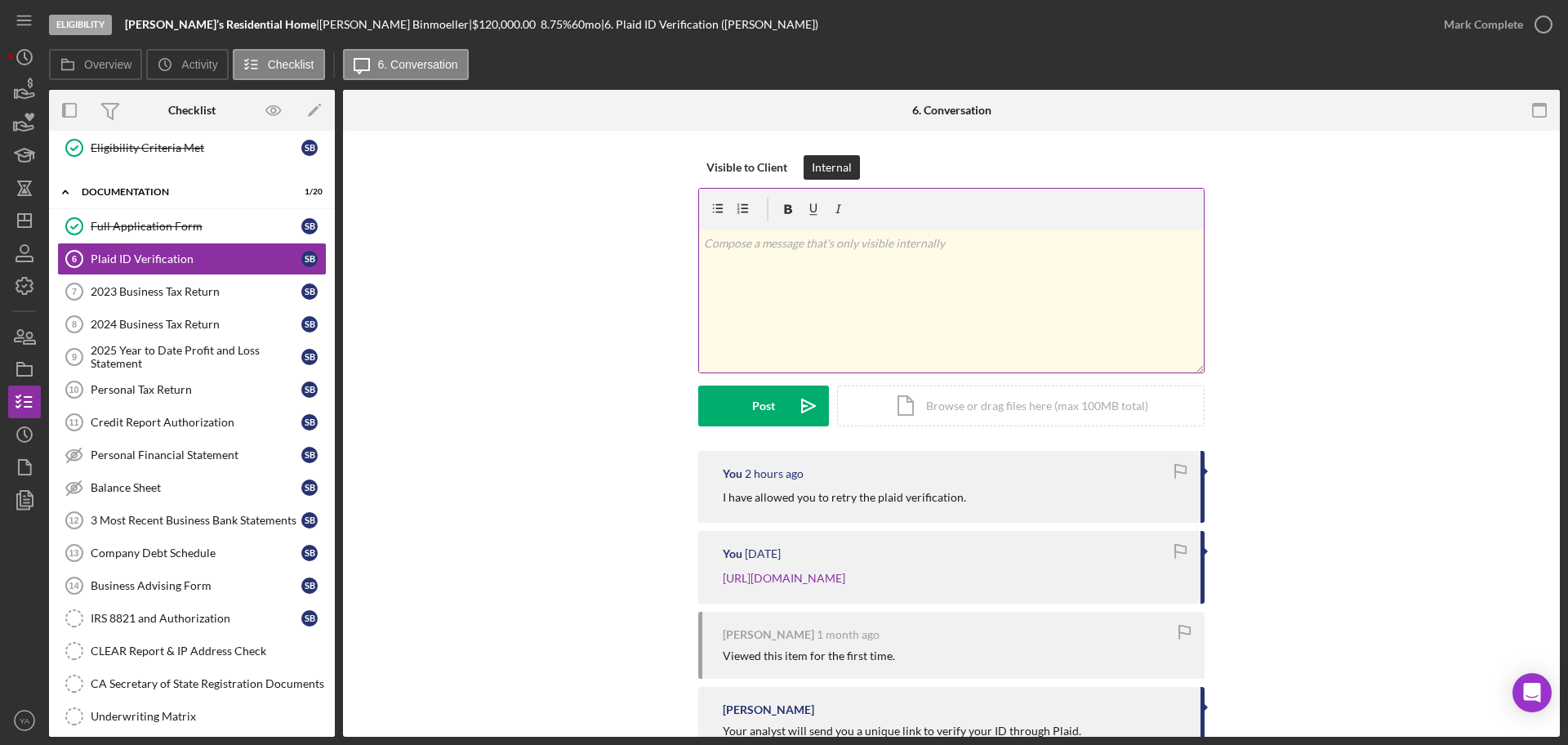
click at [835, 276] on div "v Color teal Color pink Remove color Add row above Add row below Add column bef…" at bounding box center [951, 300] width 504 height 143
click at [946, 397] on div "Icon/Document Browse or drag files here (max 100MB total) Tap to choose files o…" at bounding box center [1021, 403] width 368 height 40
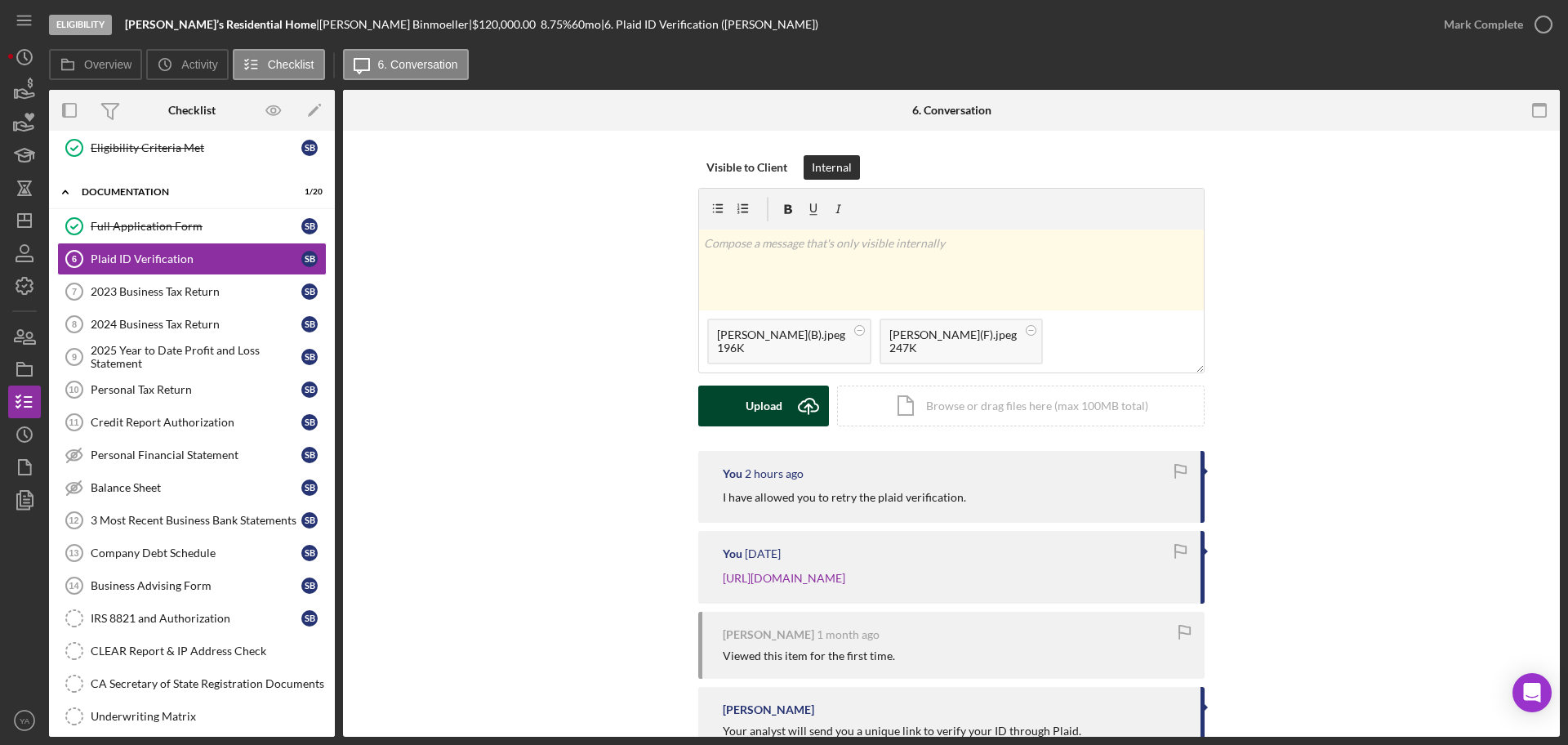
click at [773, 400] on div "Upload" at bounding box center [764, 406] width 37 height 40
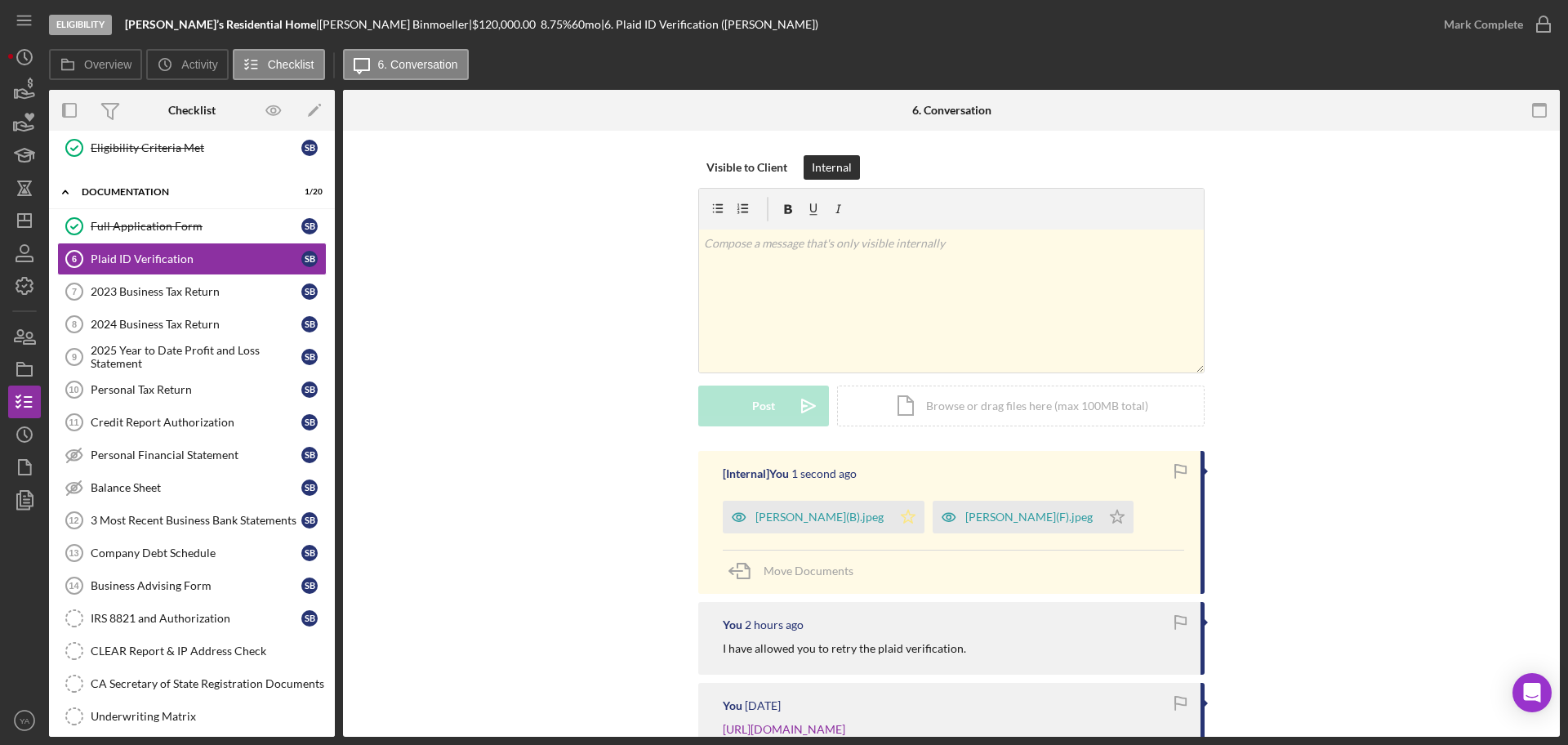
click at [925, 514] on icon "Icon/Star" at bounding box center [909, 517] width 33 height 33
click at [1101, 533] on icon "Icon/Star" at bounding box center [1118, 517] width 33 height 33
click at [1540, 29] on icon "button" at bounding box center [1544, 24] width 40 height 40
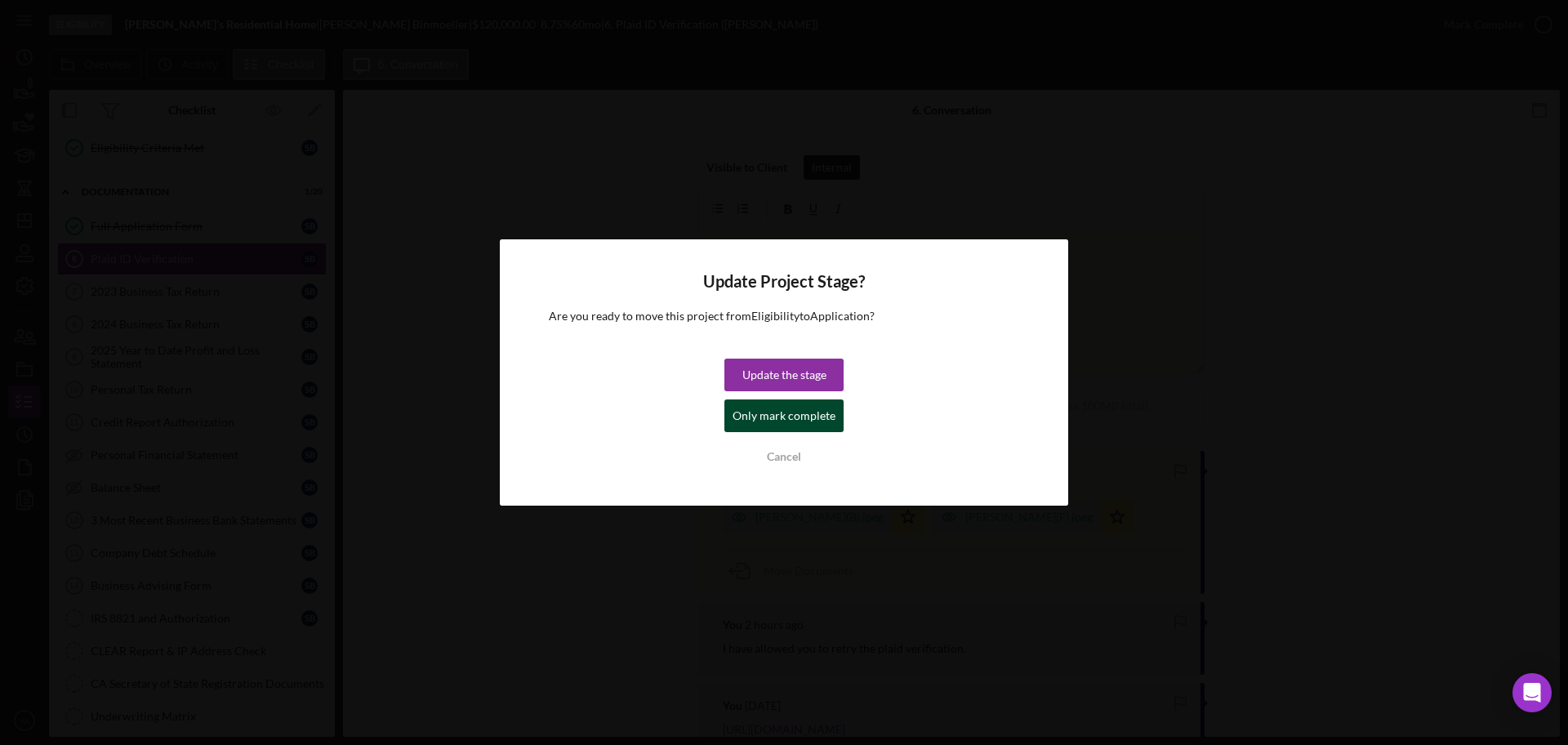
click at [799, 422] on div "Only mark complete" at bounding box center [784, 416] width 103 height 33
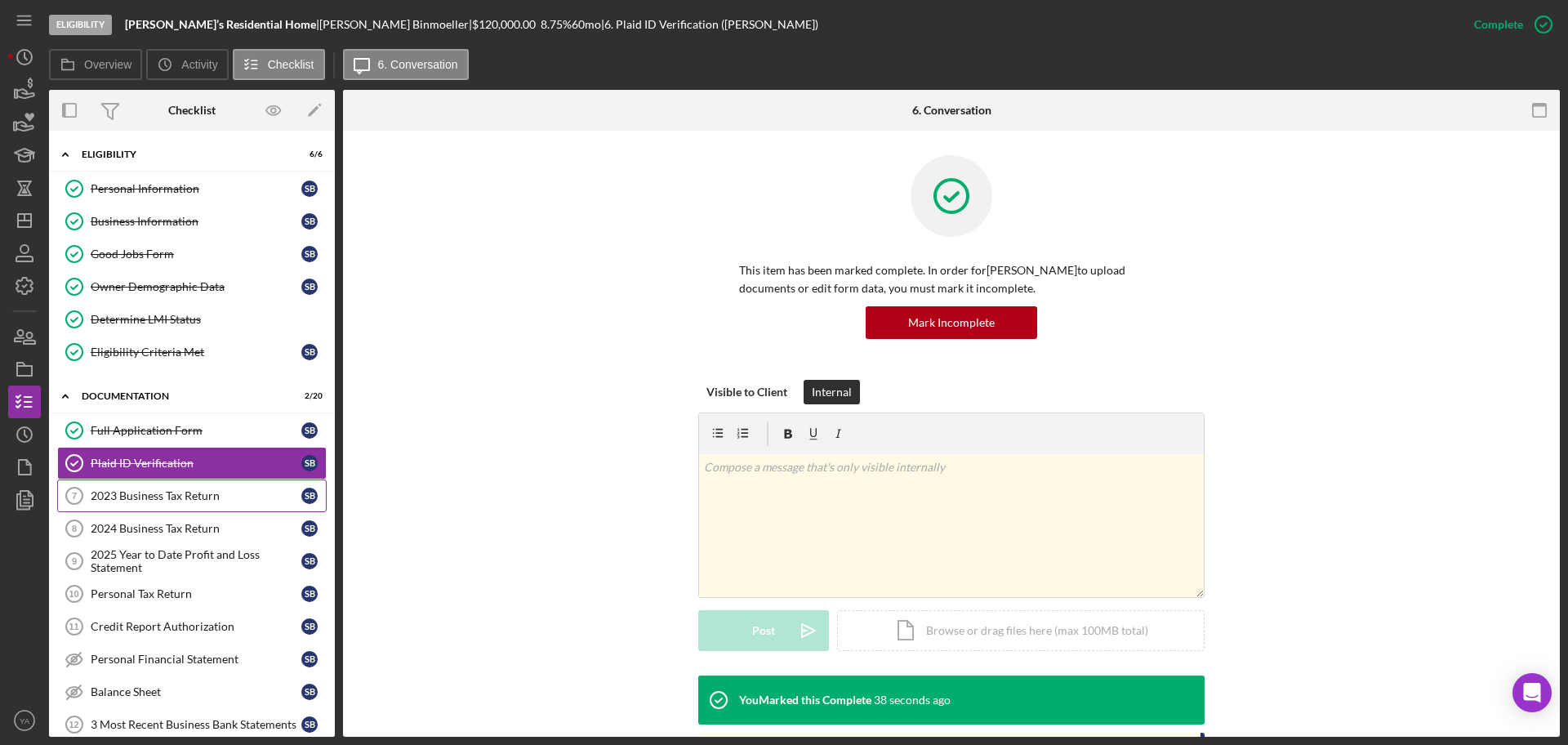
click at [190, 488] on link "2023 Business Tax Return 7 2023 Business Tax Return S B" at bounding box center [192, 496] width 270 height 33
